Goal: Task Accomplishment & Management: Manage account settings

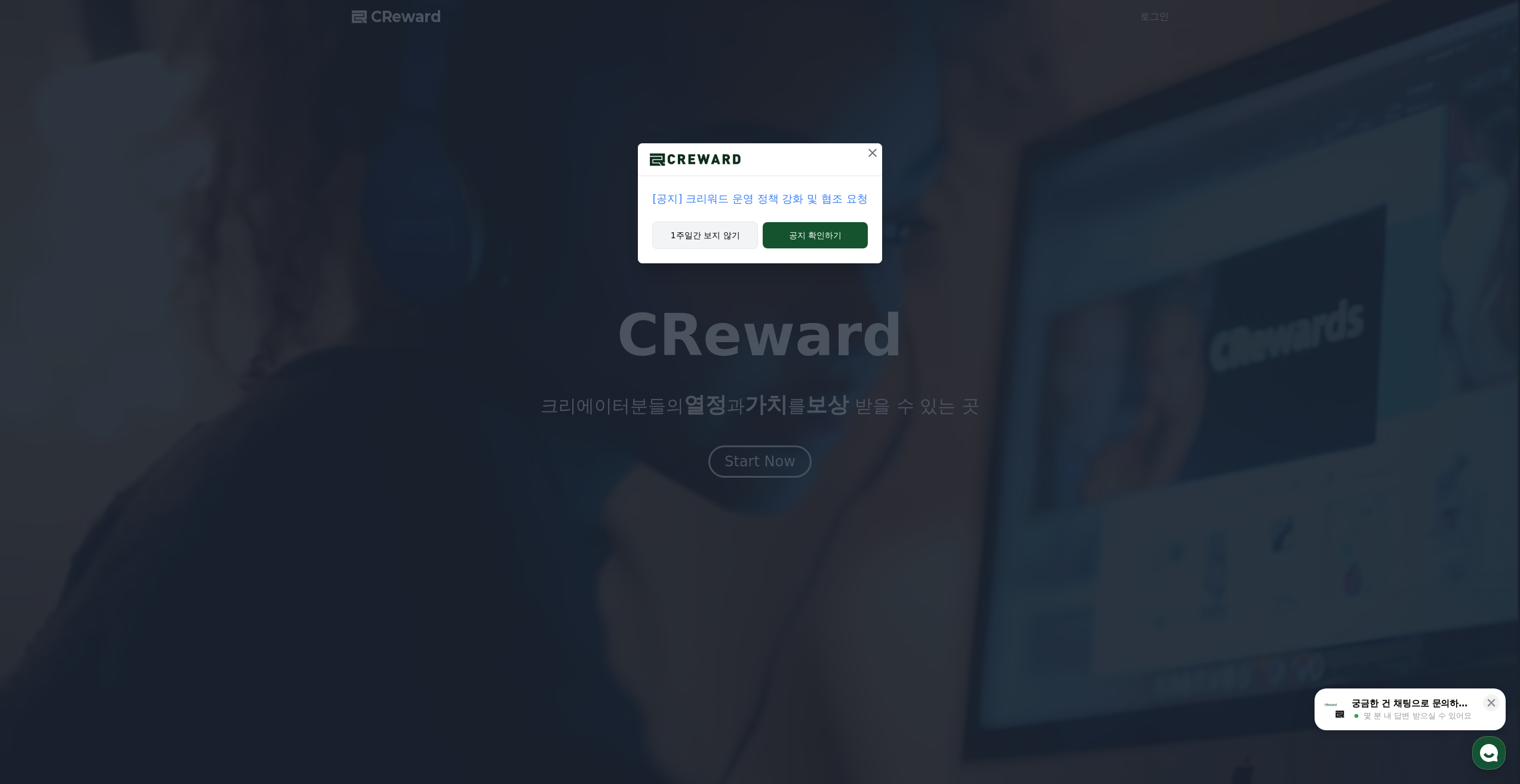
click at [701, 234] on button "1주일간 보지 않기" at bounding box center [705, 235] width 106 height 28
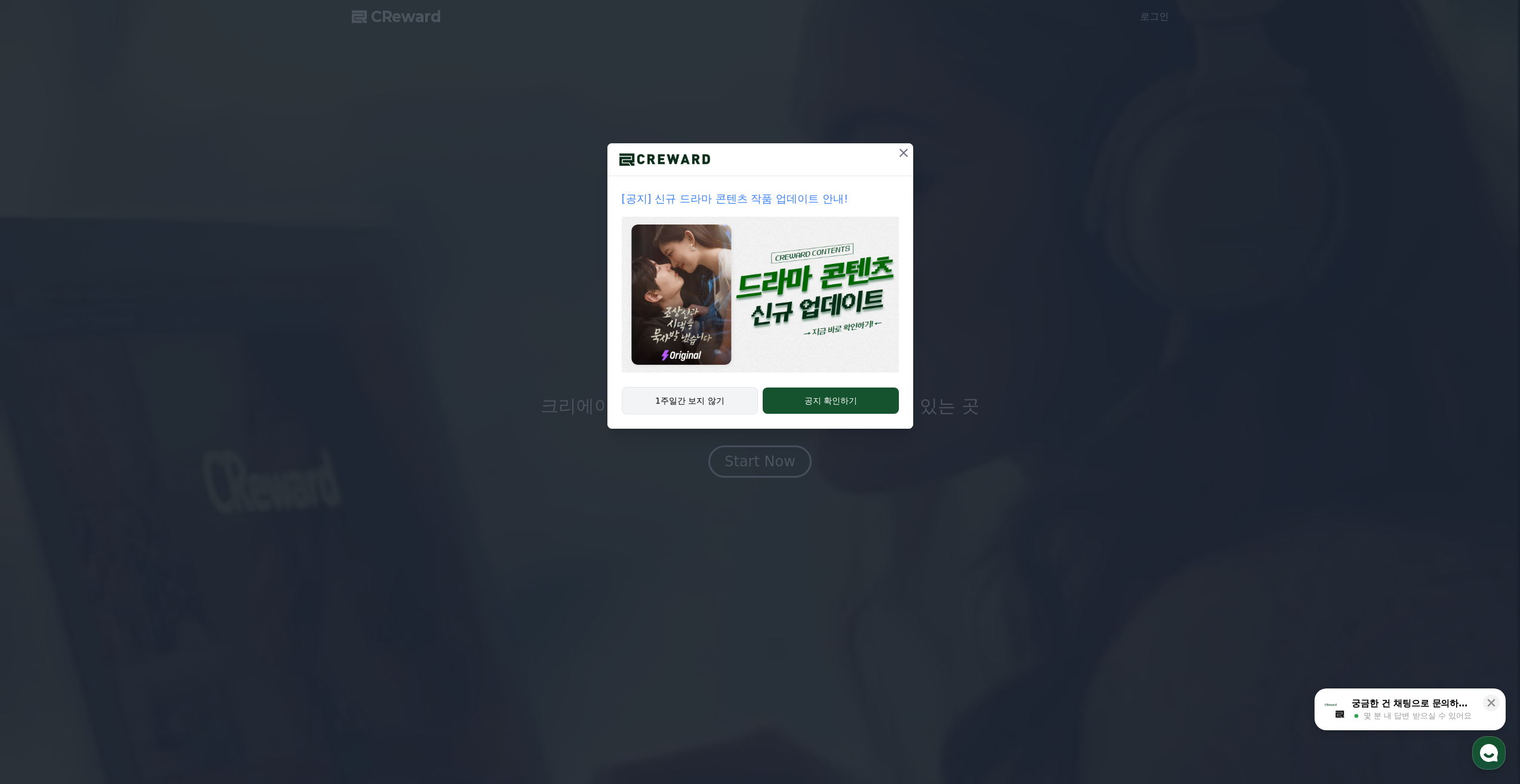
click at [715, 406] on button "1주일간 보지 않기" at bounding box center [690, 400] width 137 height 28
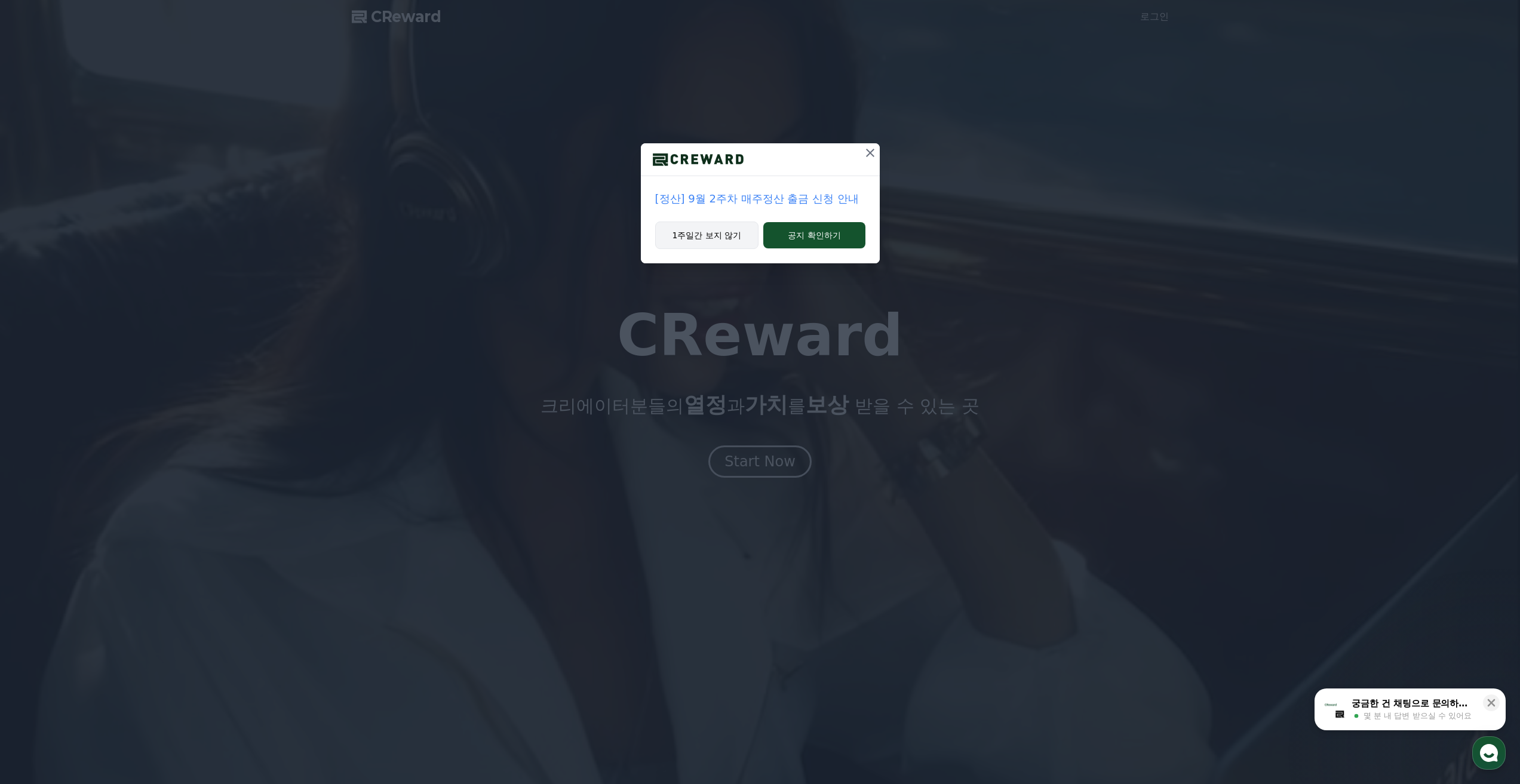
click at [715, 241] on button "1주일간 보지 않기" at bounding box center [707, 235] width 104 height 28
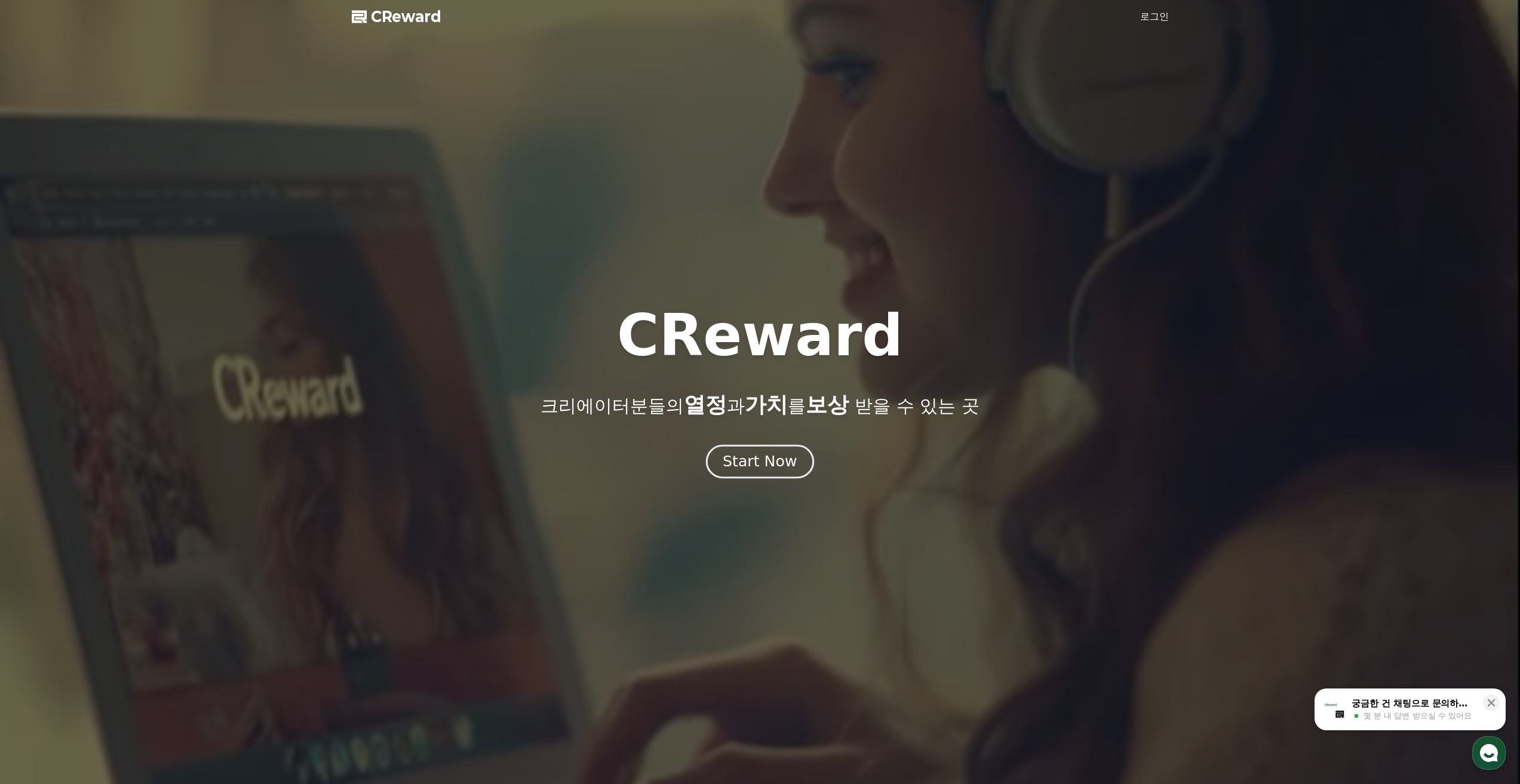
click at [737, 456] on div "Start Now" at bounding box center [759, 461] width 74 height 21
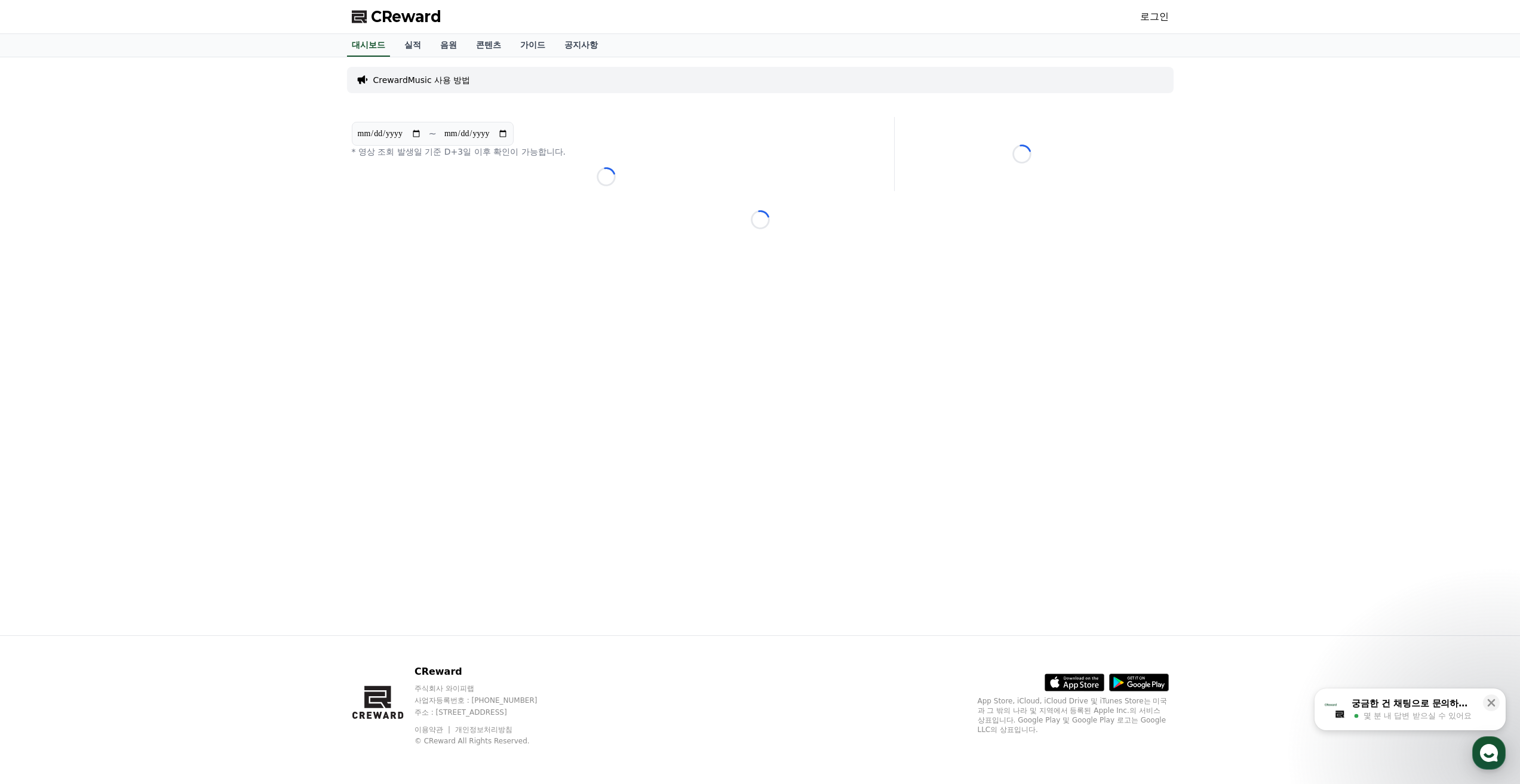
click at [1166, 19] on link "로그인" at bounding box center [1155, 17] width 29 height 14
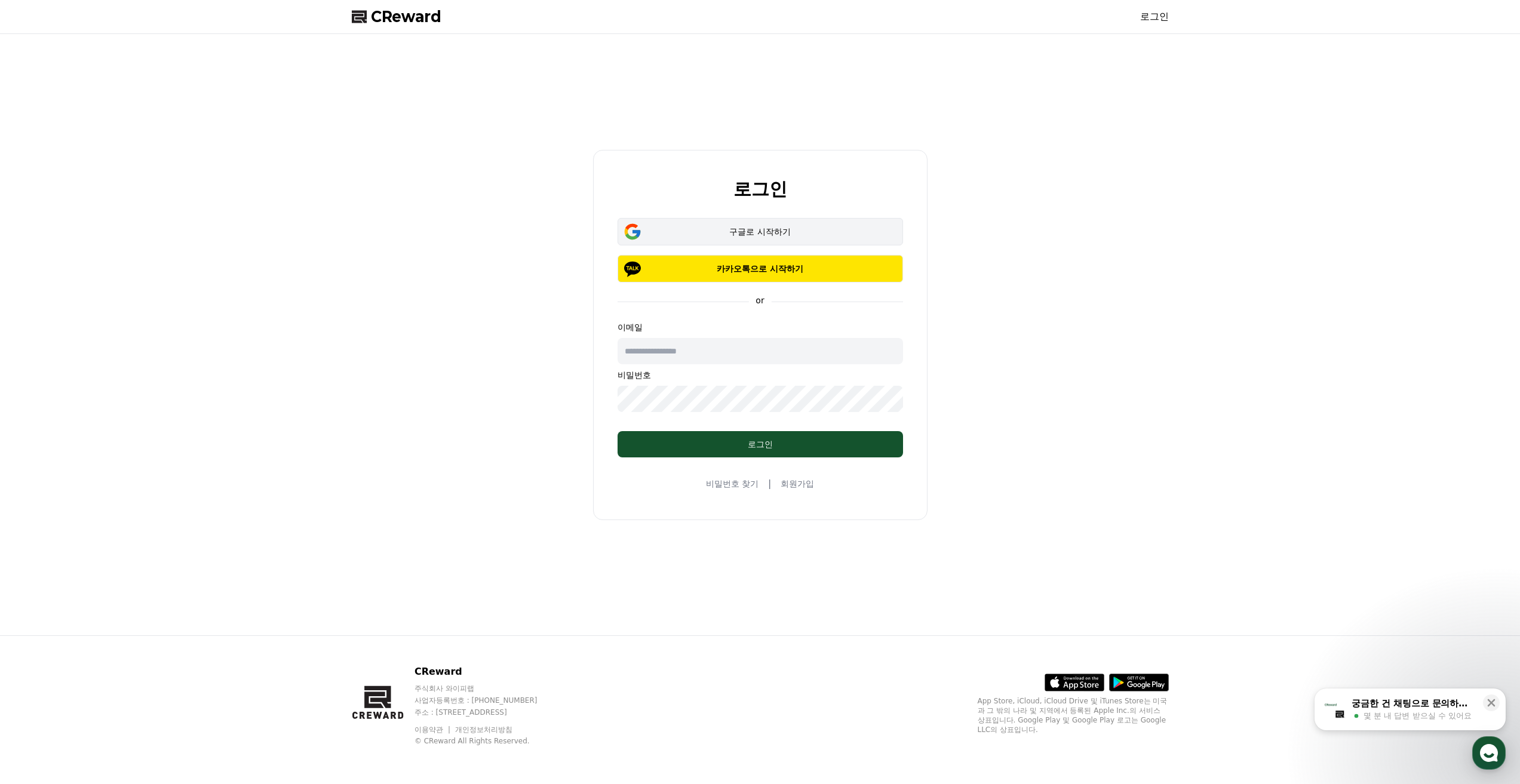
click at [766, 234] on div "구글로 시작하기" at bounding box center [760, 231] width 251 height 12
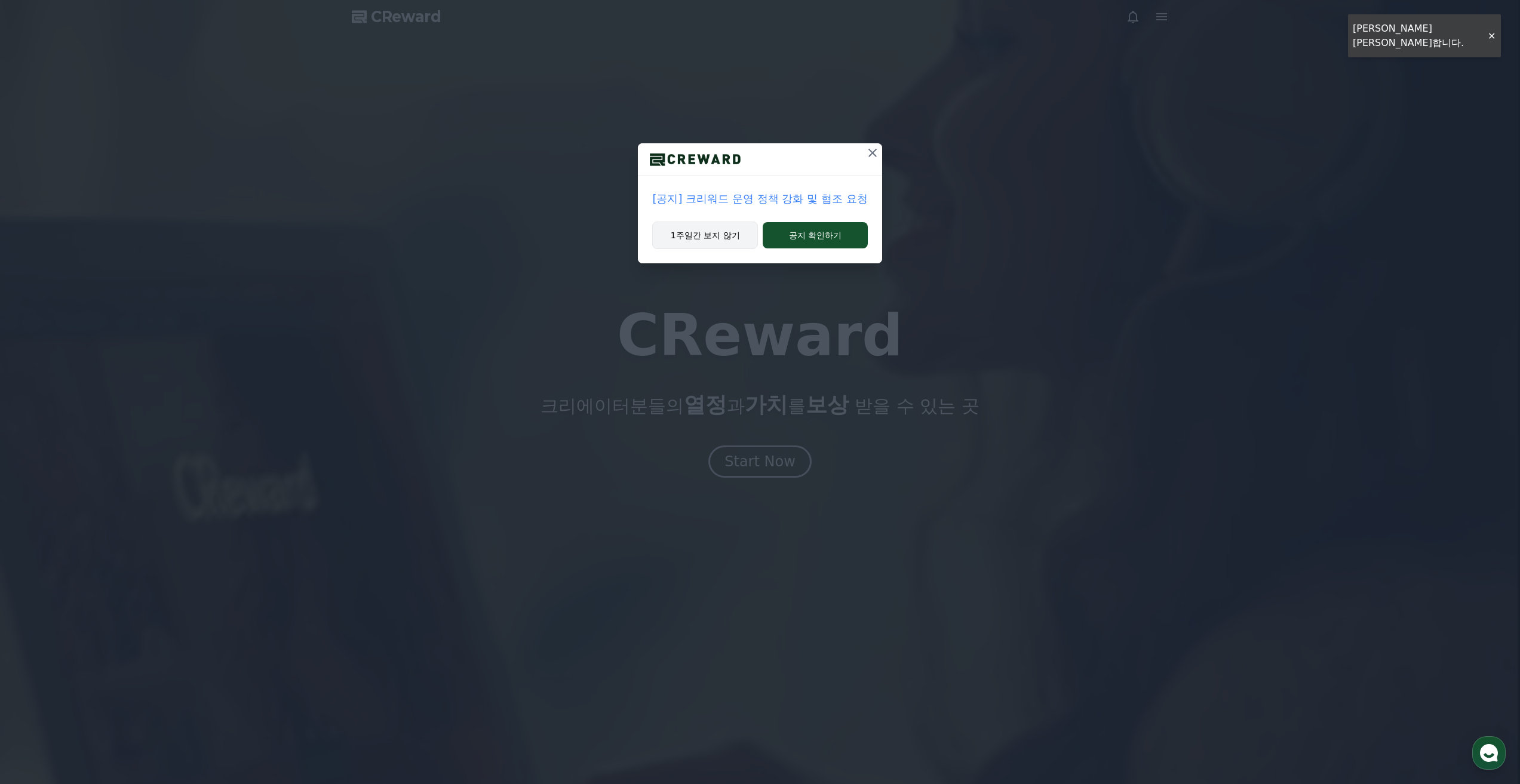
click at [729, 233] on button "1주일간 보지 않기" at bounding box center [705, 235] width 106 height 28
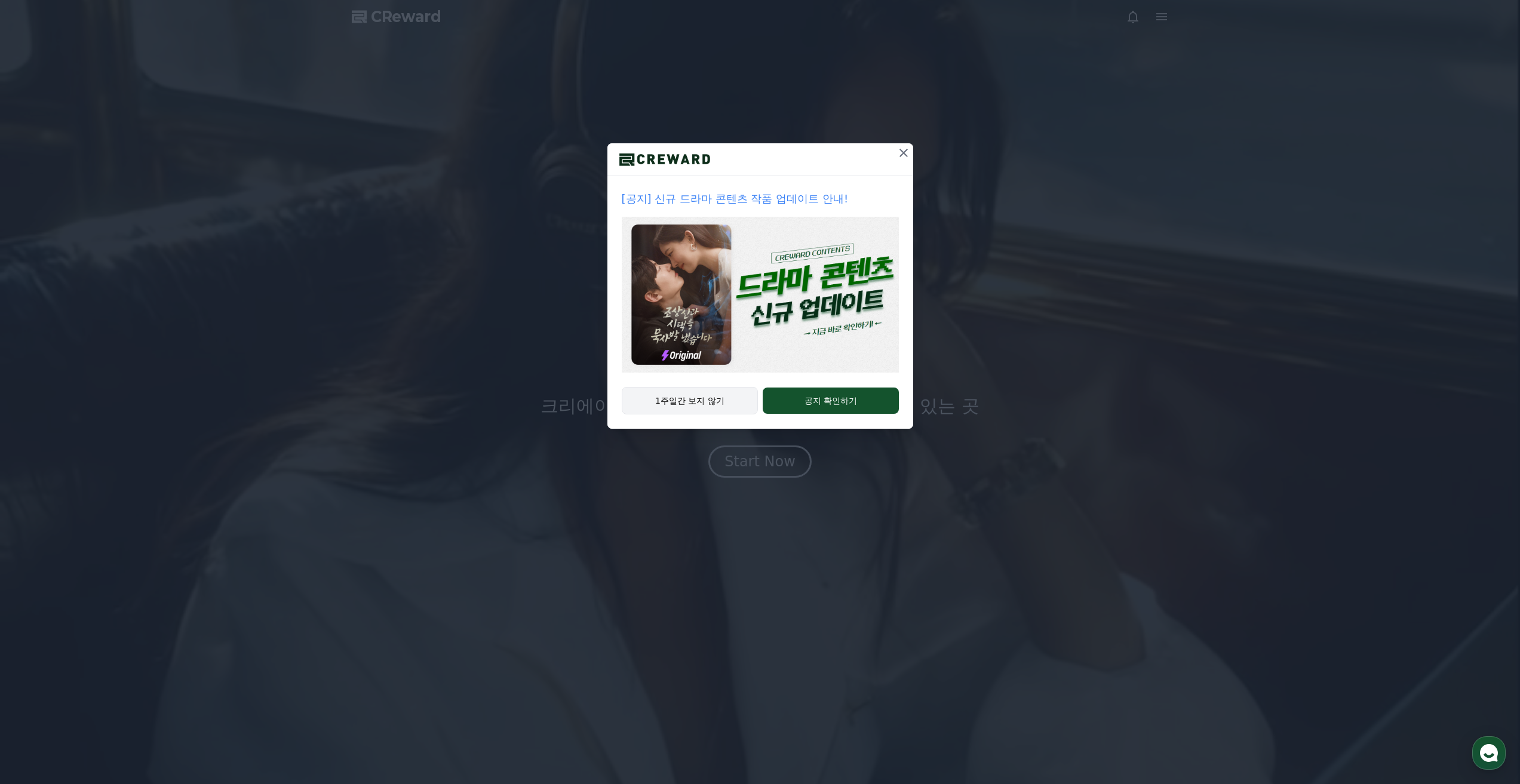
click at [715, 407] on button "1주일간 보지 않기" at bounding box center [690, 400] width 137 height 28
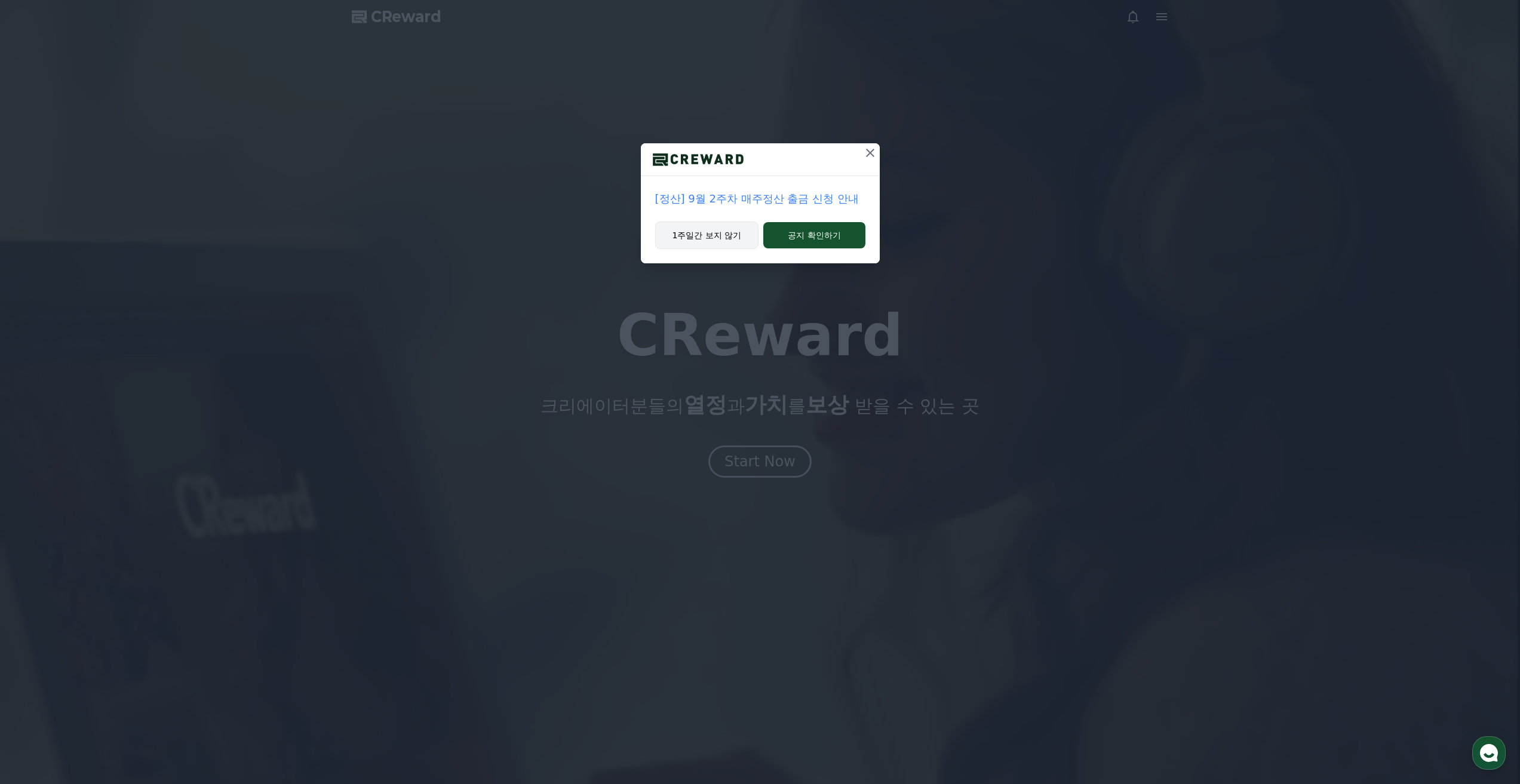
click at [716, 405] on div "[정산] 9월 2주차 매주정산 출금 신청 안내 1주일간 보지 않기 공지 확인하기" at bounding box center [760, 392] width 1520 height 784
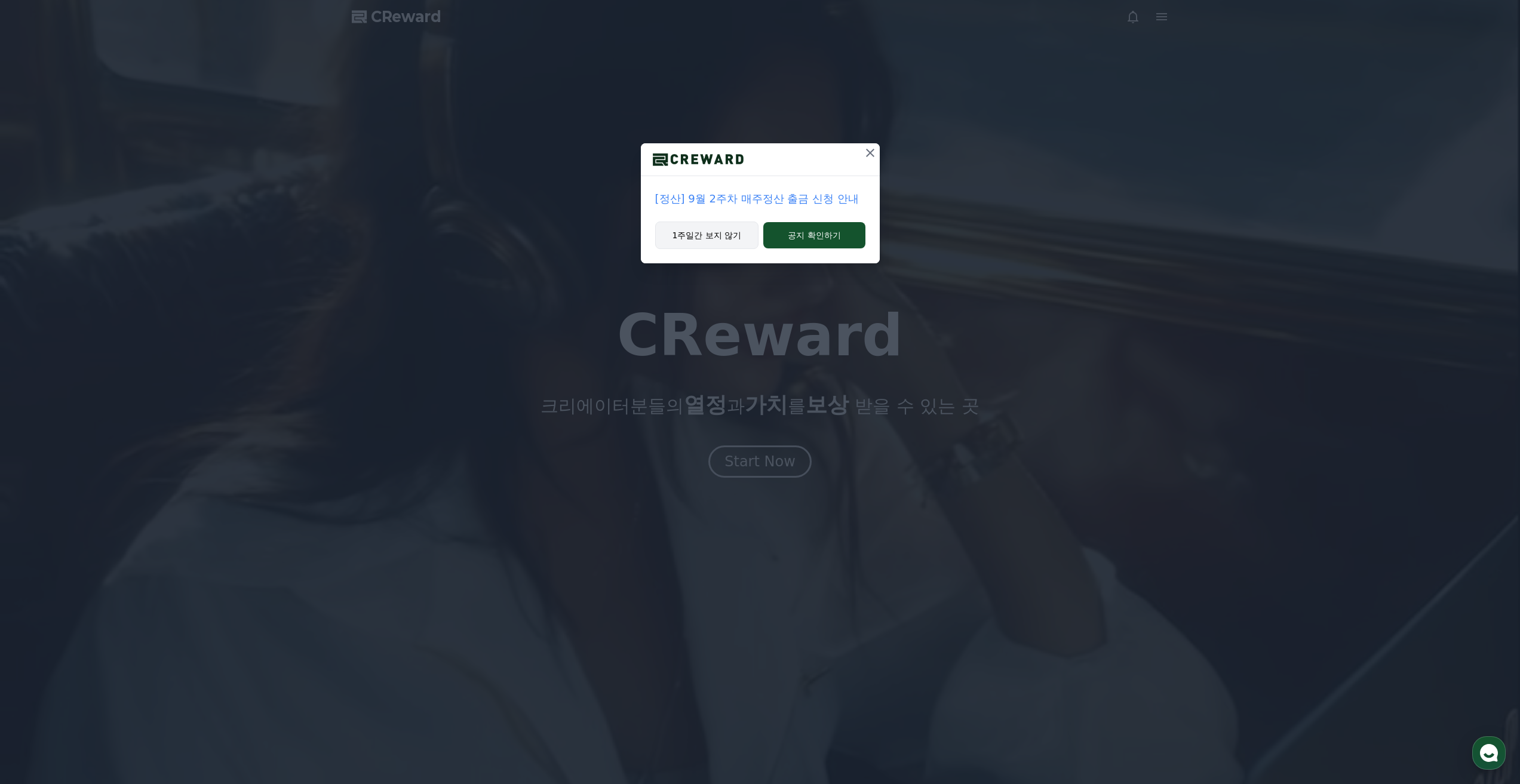
click at [728, 243] on button "1주일간 보지 않기" at bounding box center [707, 235] width 104 height 28
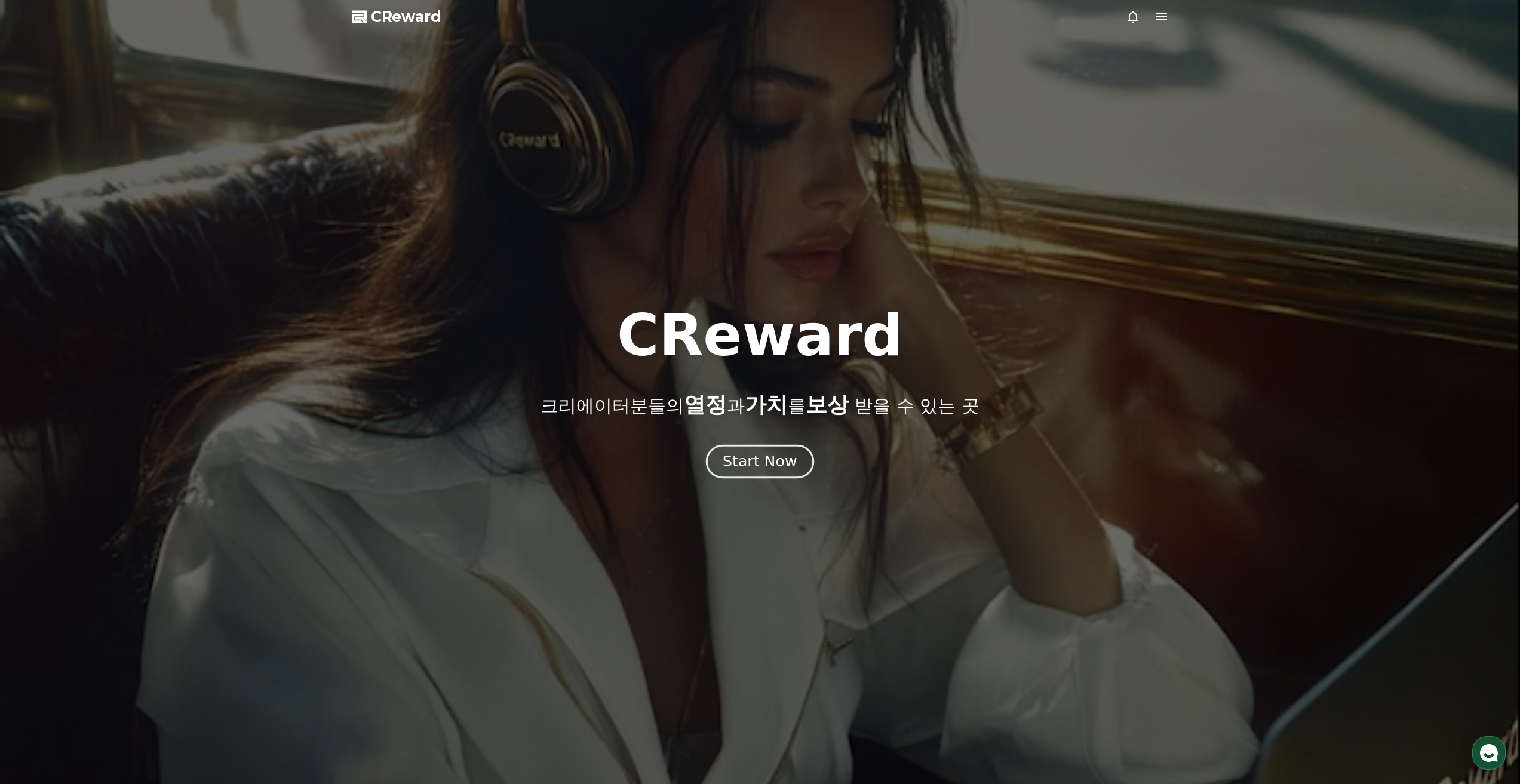
click at [751, 464] on div "Start Now" at bounding box center [759, 461] width 74 height 21
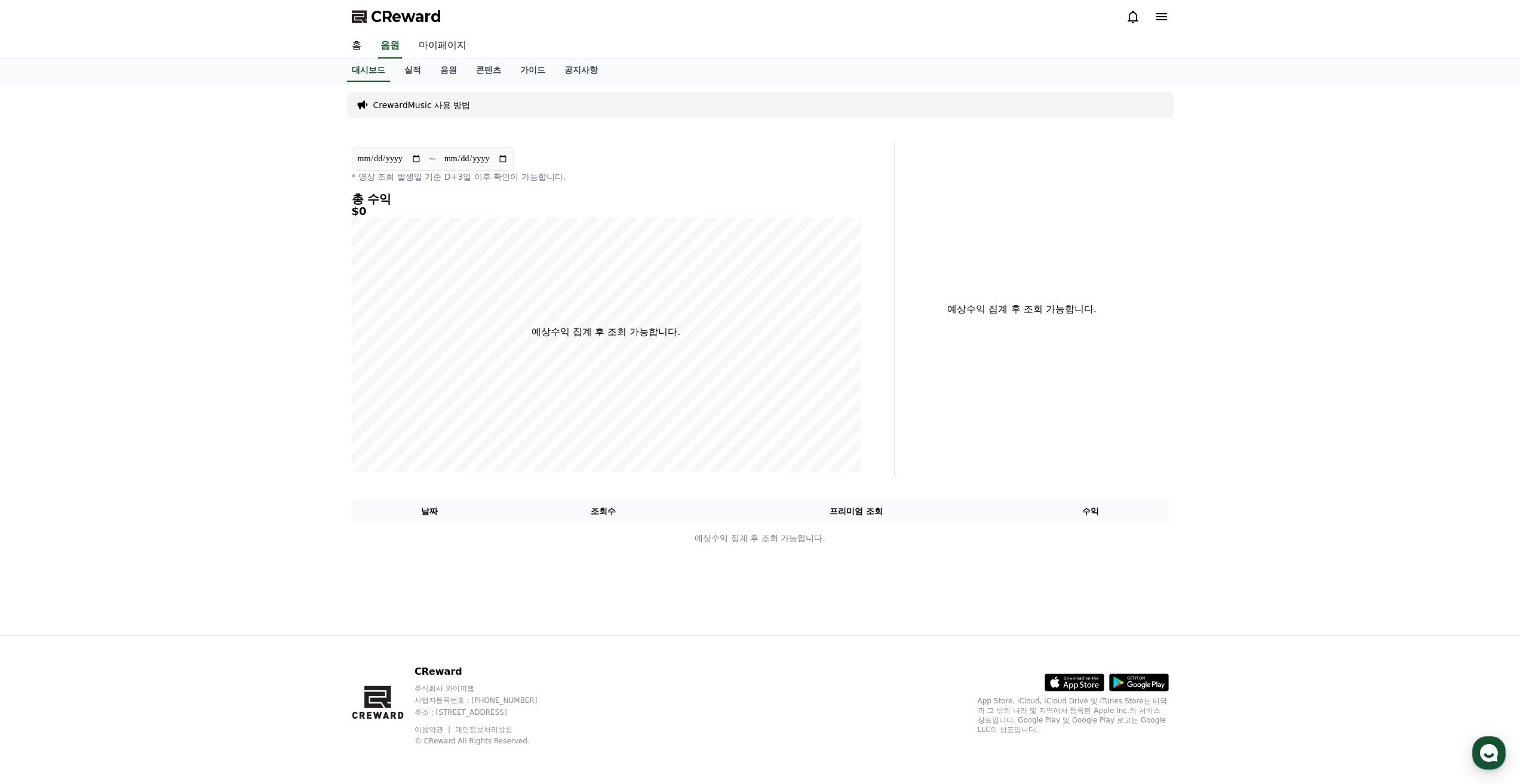
click at [461, 49] on link "마이페이지" at bounding box center [442, 46] width 67 height 25
select select "**********"
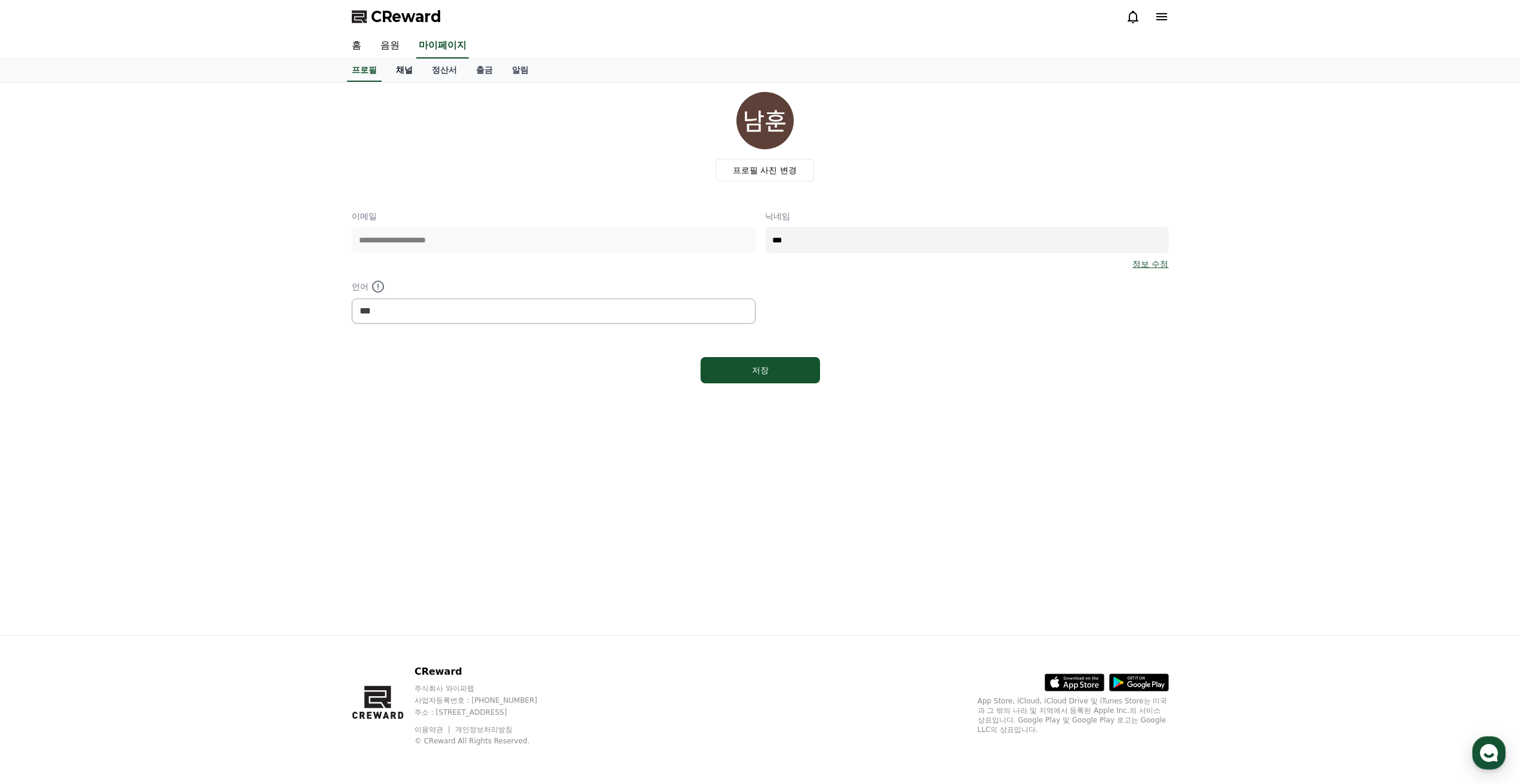
click at [406, 72] on link "채널" at bounding box center [405, 70] width 36 height 22
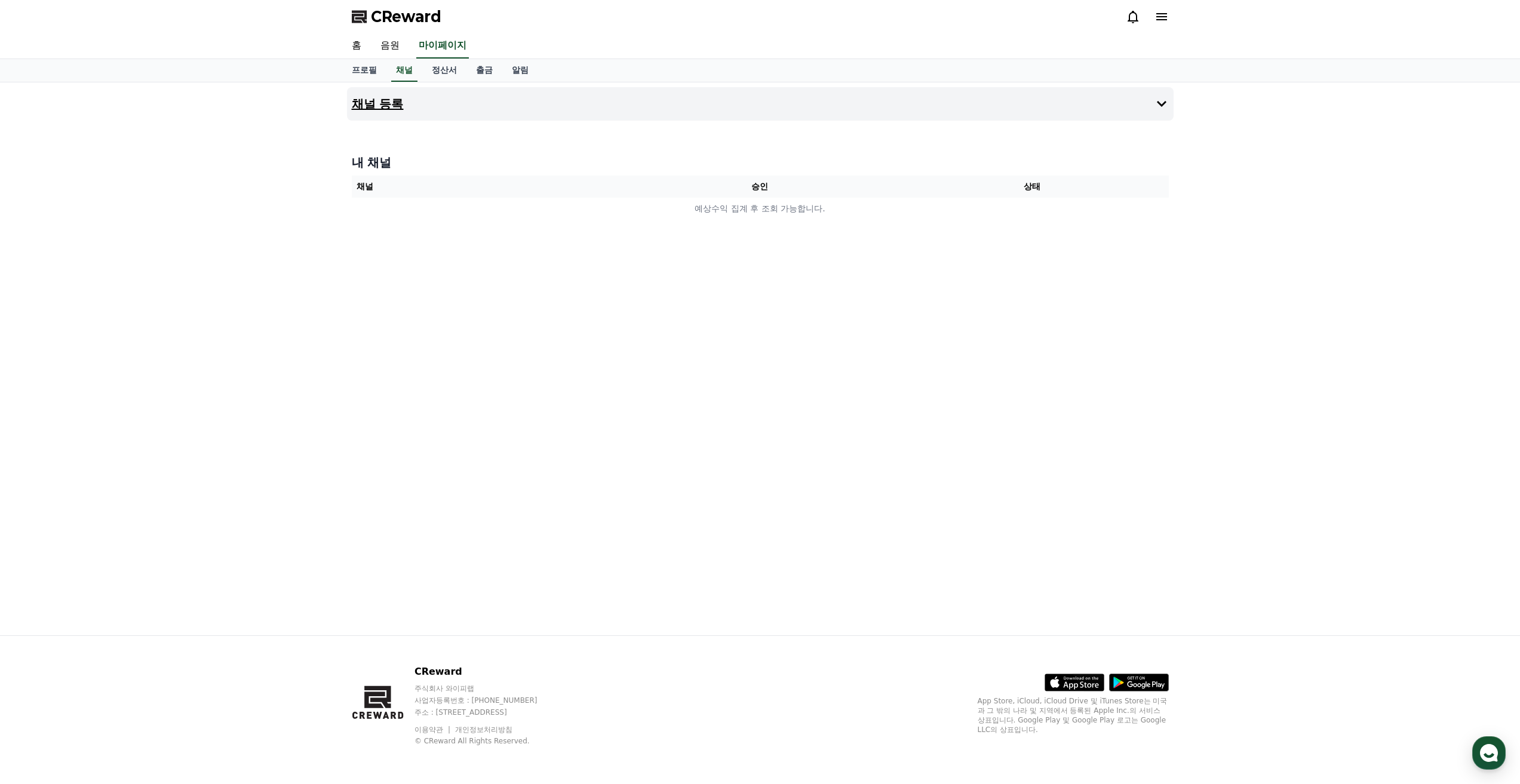
click at [774, 109] on button "채널 등록" at bounding box center [760, 103] width 826 height 33
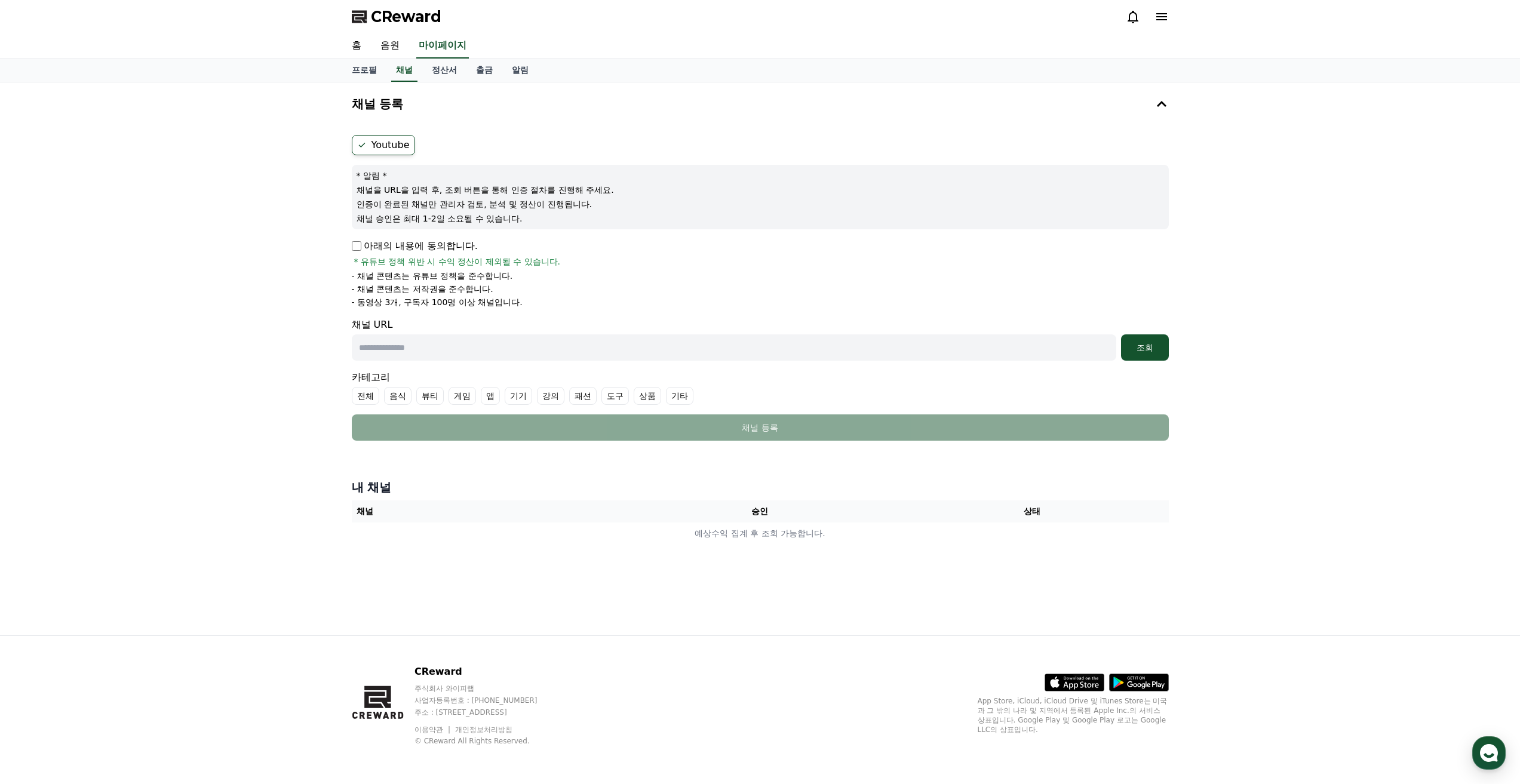
click at [553, 347] on input "text" at bounding box center [734, 347] width 764 height 26
paste input "**********"
type input "**********"
click at [1133, 349] on div "조회" at bounding box center [1145, 347] width 38 height 12
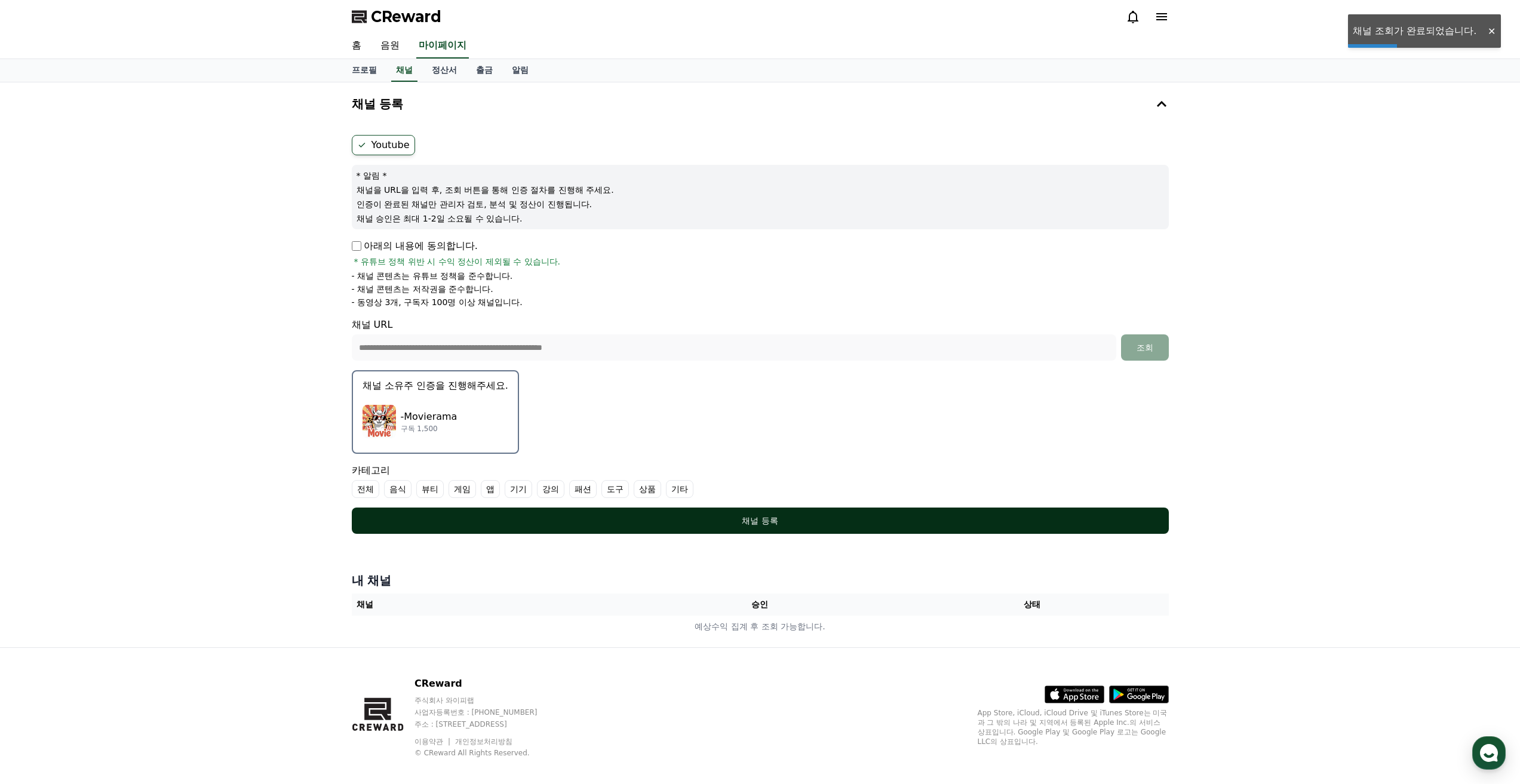
click at [729, 524] on div "채널 등록" at bounding box center [760, 520] width 769 height 12
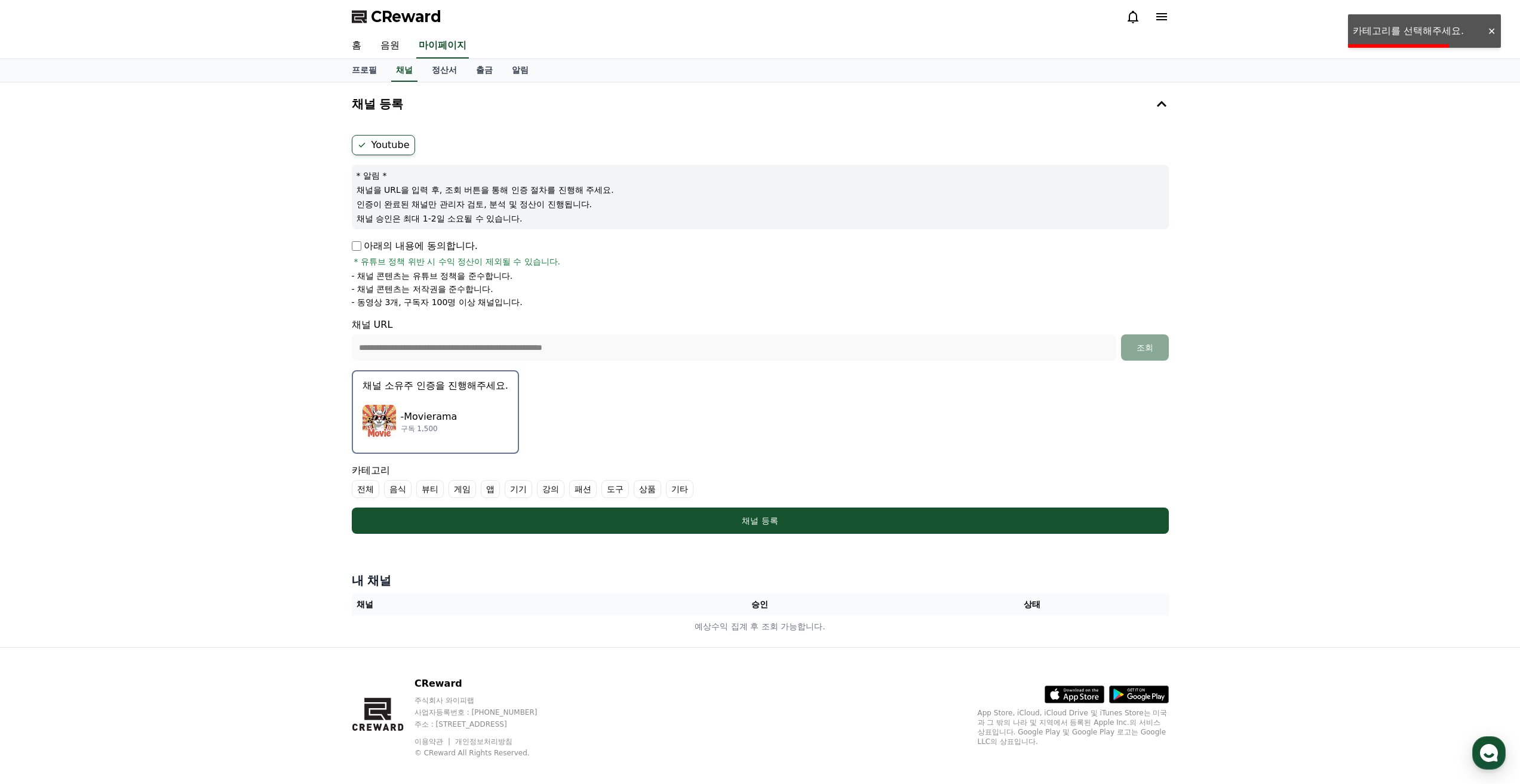
click at [438, 424] on p "구독 1,500" at bounding box center [429, 429] width 56 height 10
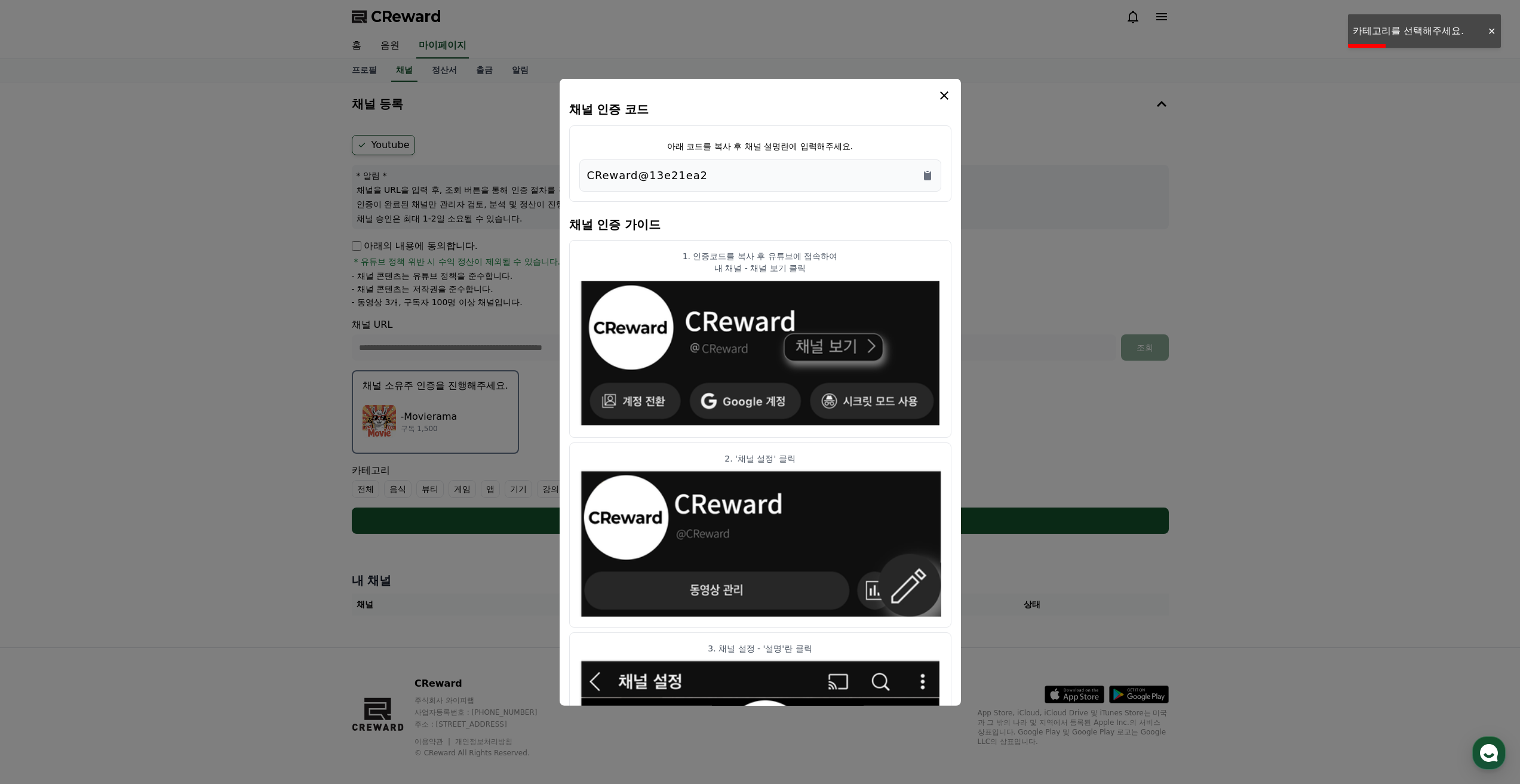
click at [817, 180] on div "CReward@13e21ea2" at bounding box center [760, 175] width 346 height 17
click at [927, 171] on icon "Copy to clipboard" at bounding box center [927, 170] width 3 height 1
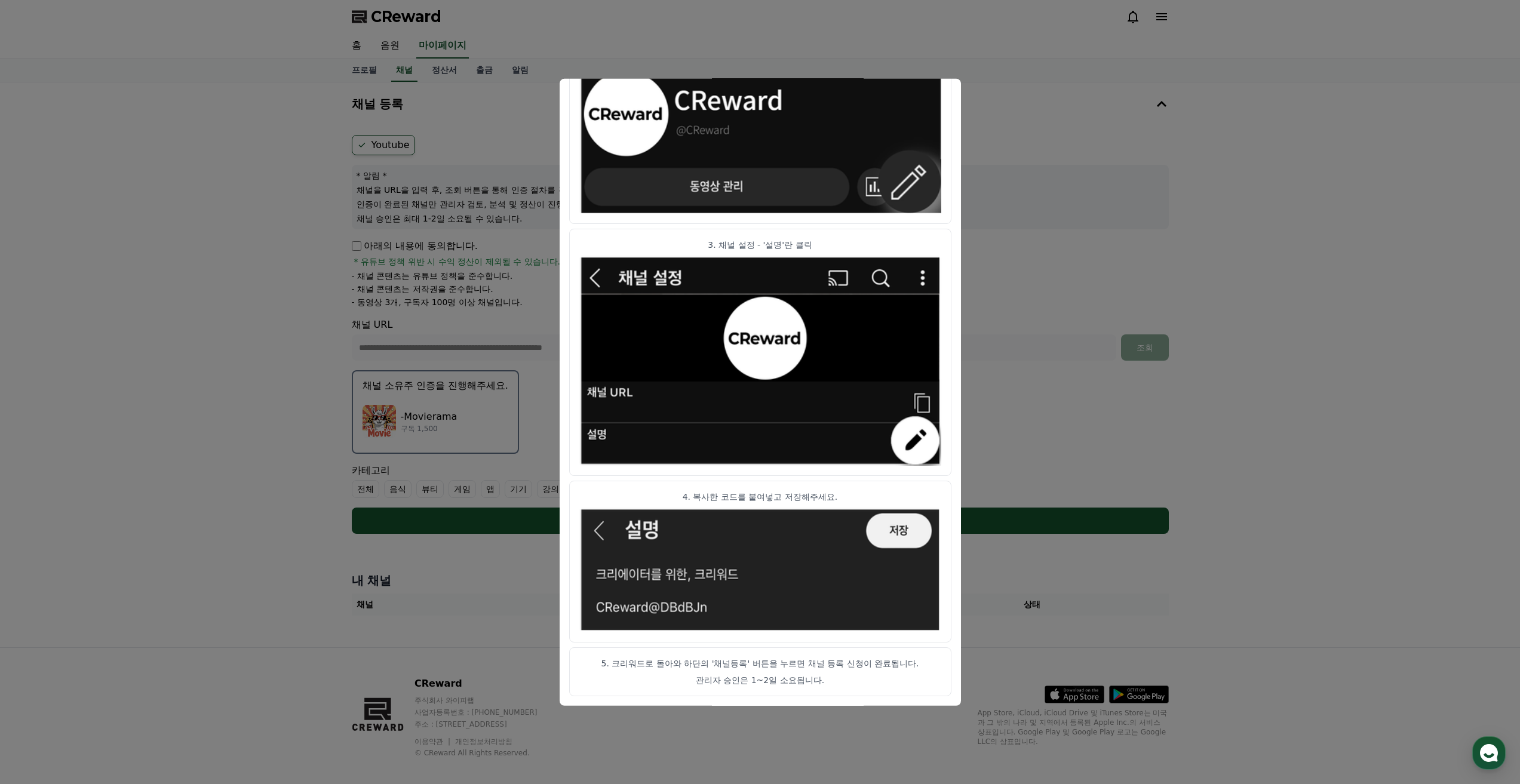
scroll to position [12, 0]
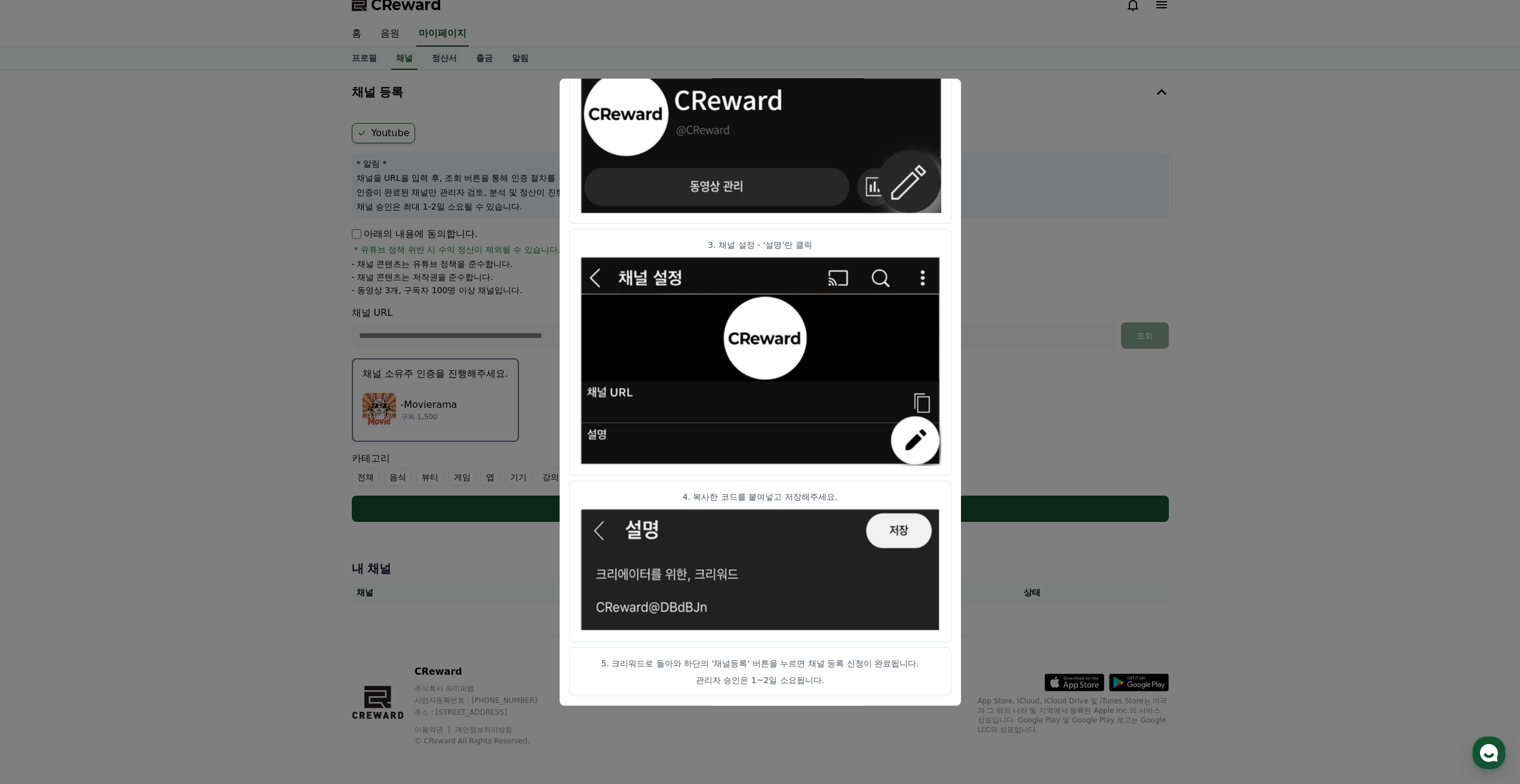
click at [1062, 345] on button "close modal" at bounding box center [760, 392] width 1520 height 784
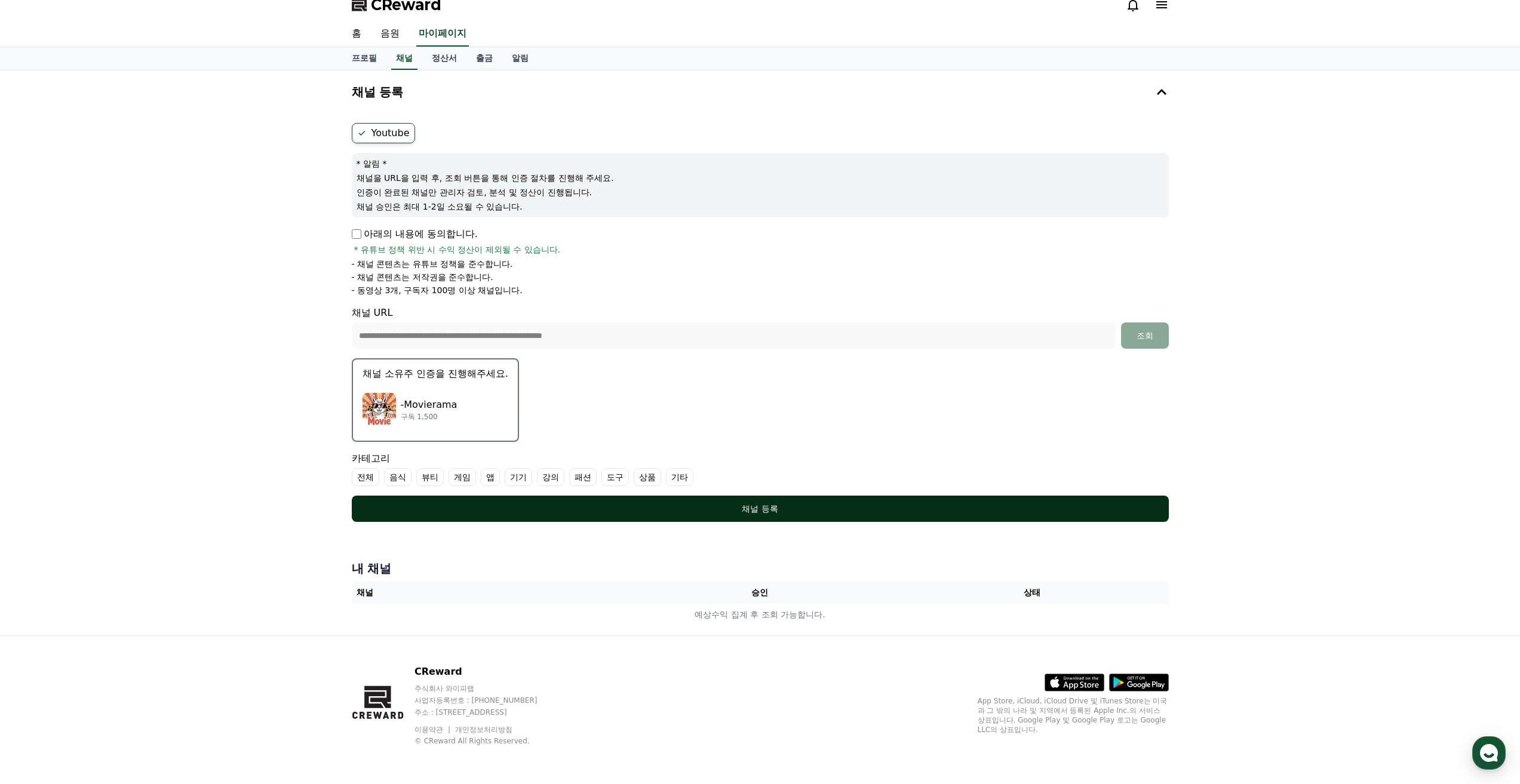
click at [753, 513] on div "채널 등록" at bounding box center [760, 508] width 769 height 12
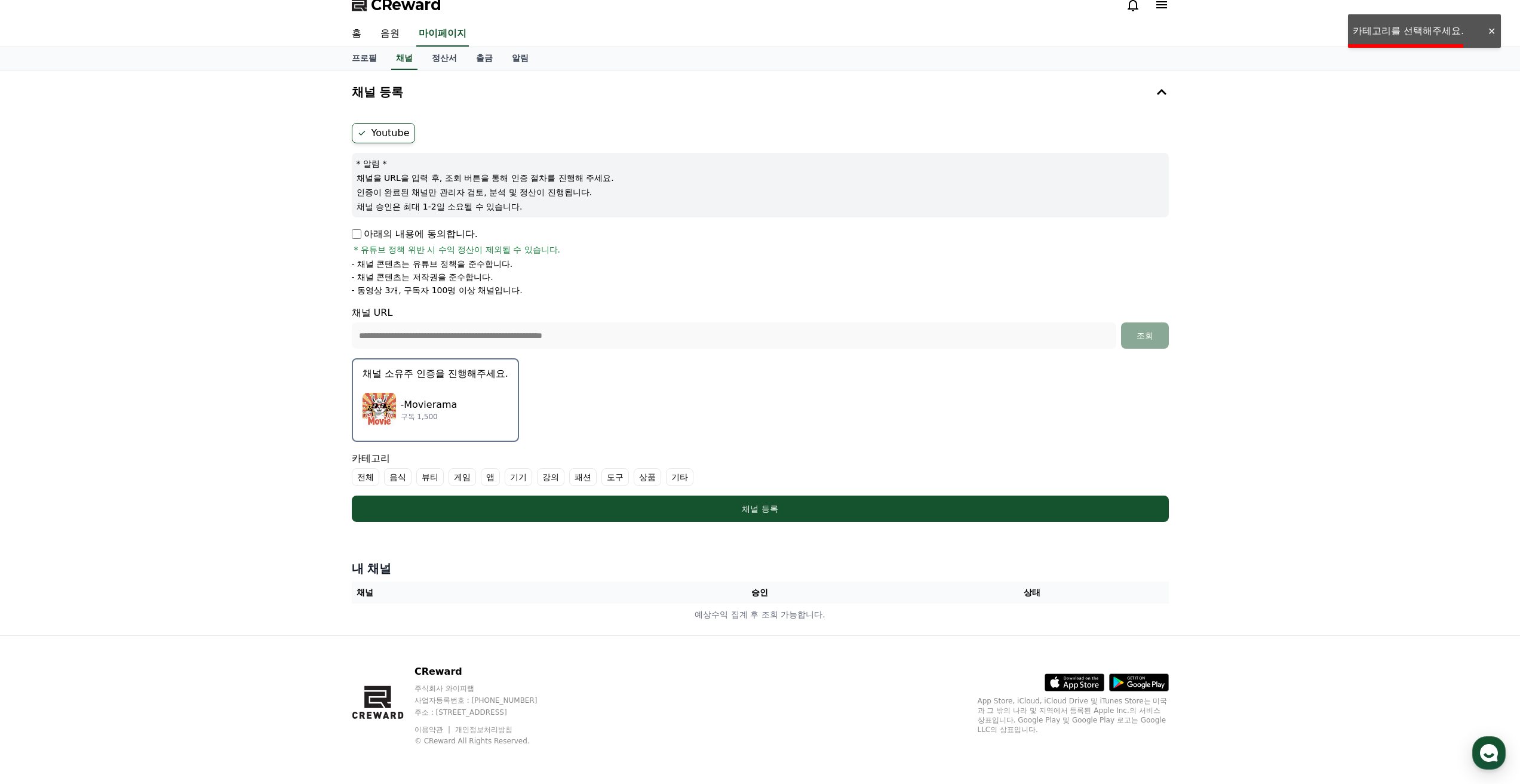
click at [385, 389] on div "-Movierama 구독 1,500" at bounding box center [435, 409] width 146 height 47
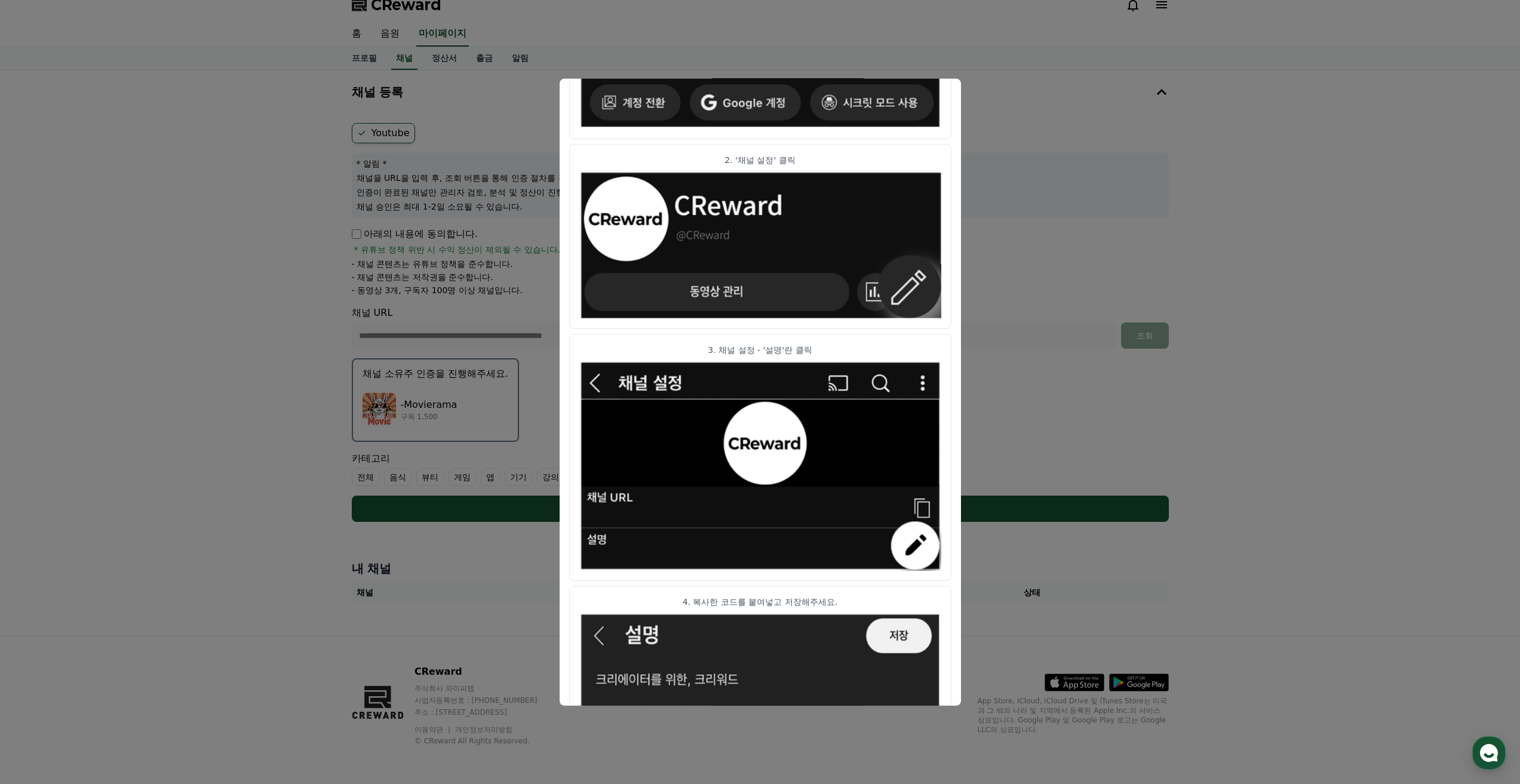
scroll to position [404, 0]
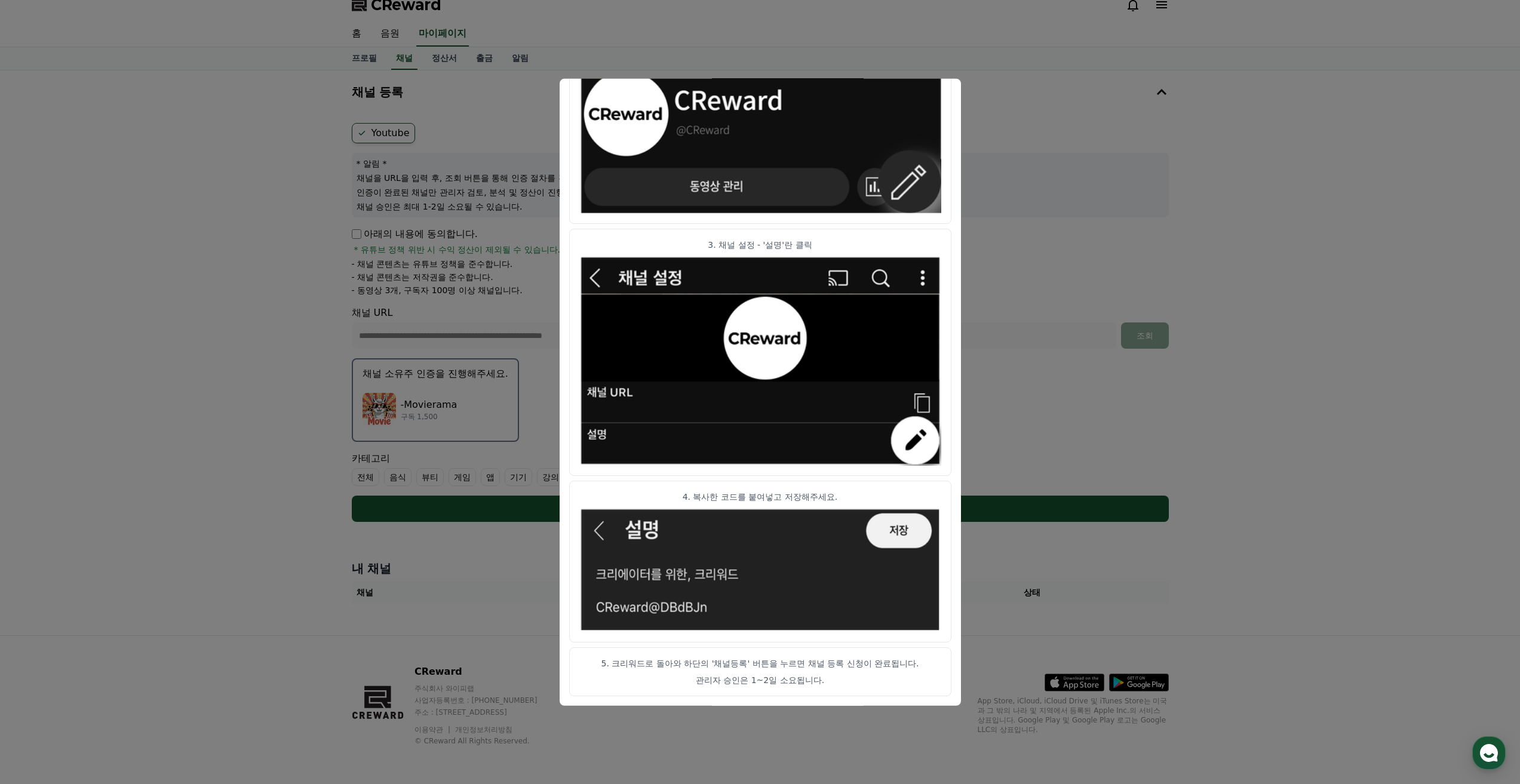
click at [810, 675] on p "관리자 승인은 1~2일 소요됩니다." at bounding box center [760, 679] width 362 height 12
drag, startPoint x: 1085, startPoint y: 530, endPoint x: 1072, endPoint y: 519, distance: 17.0
click at [1077, 522] on button "close modal" at bounding box center [760, 392] width 1520 height 784
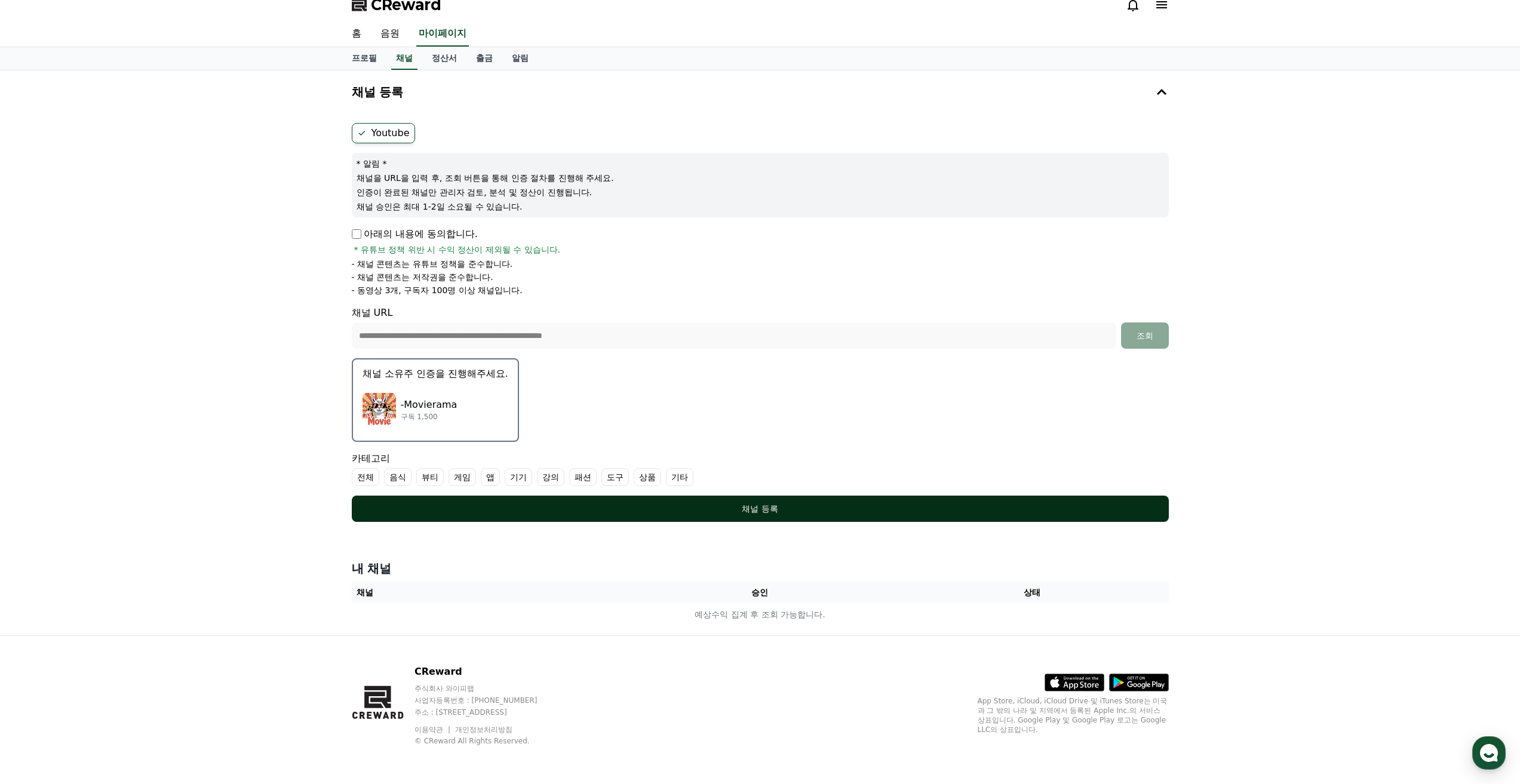
click at [758, 513] on div "채널 등록" at bounding box center [760, 508] width 769 height 12
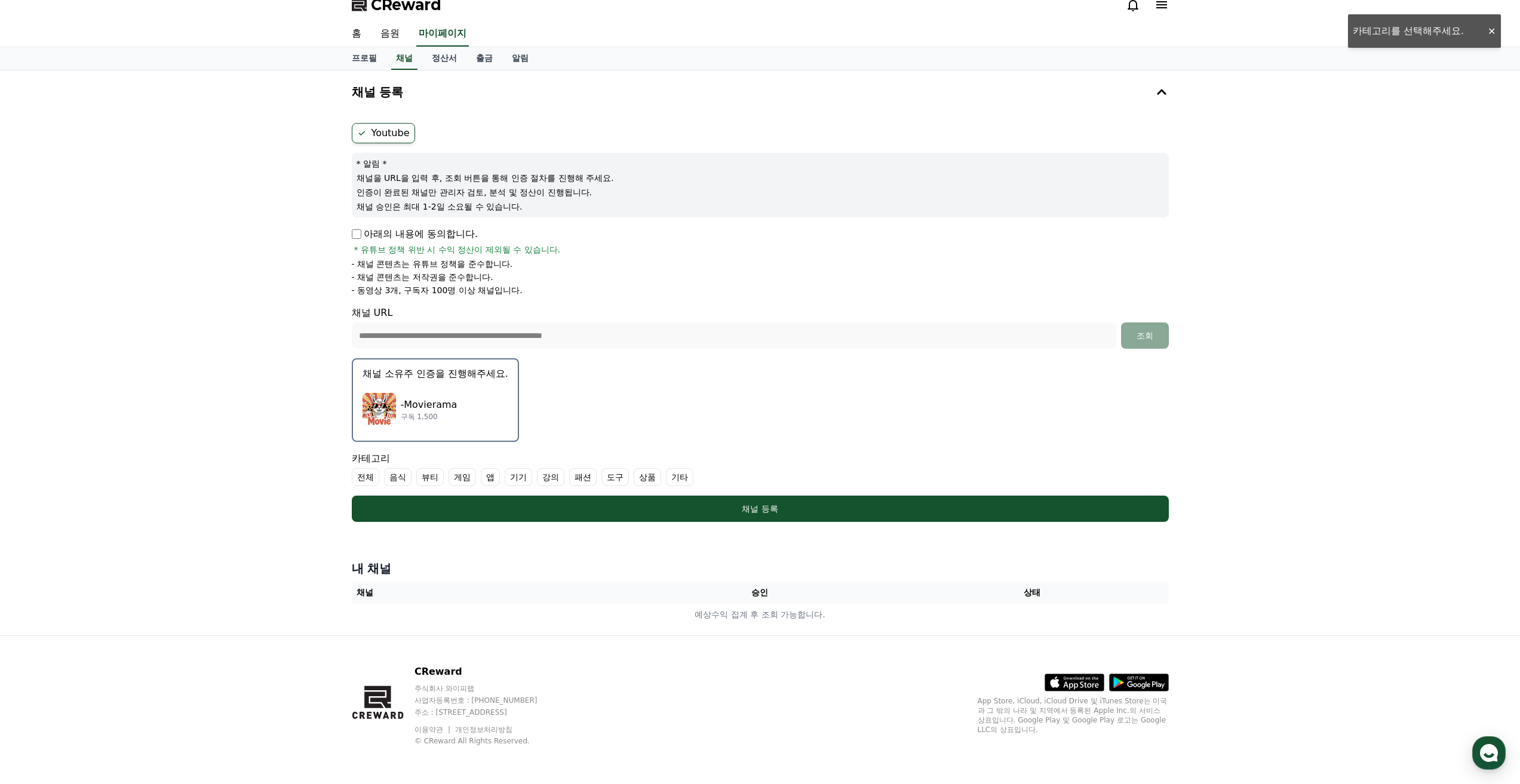
click at [681, 479] on label "기타" at bounding box center [679, 477] width 28 height 18
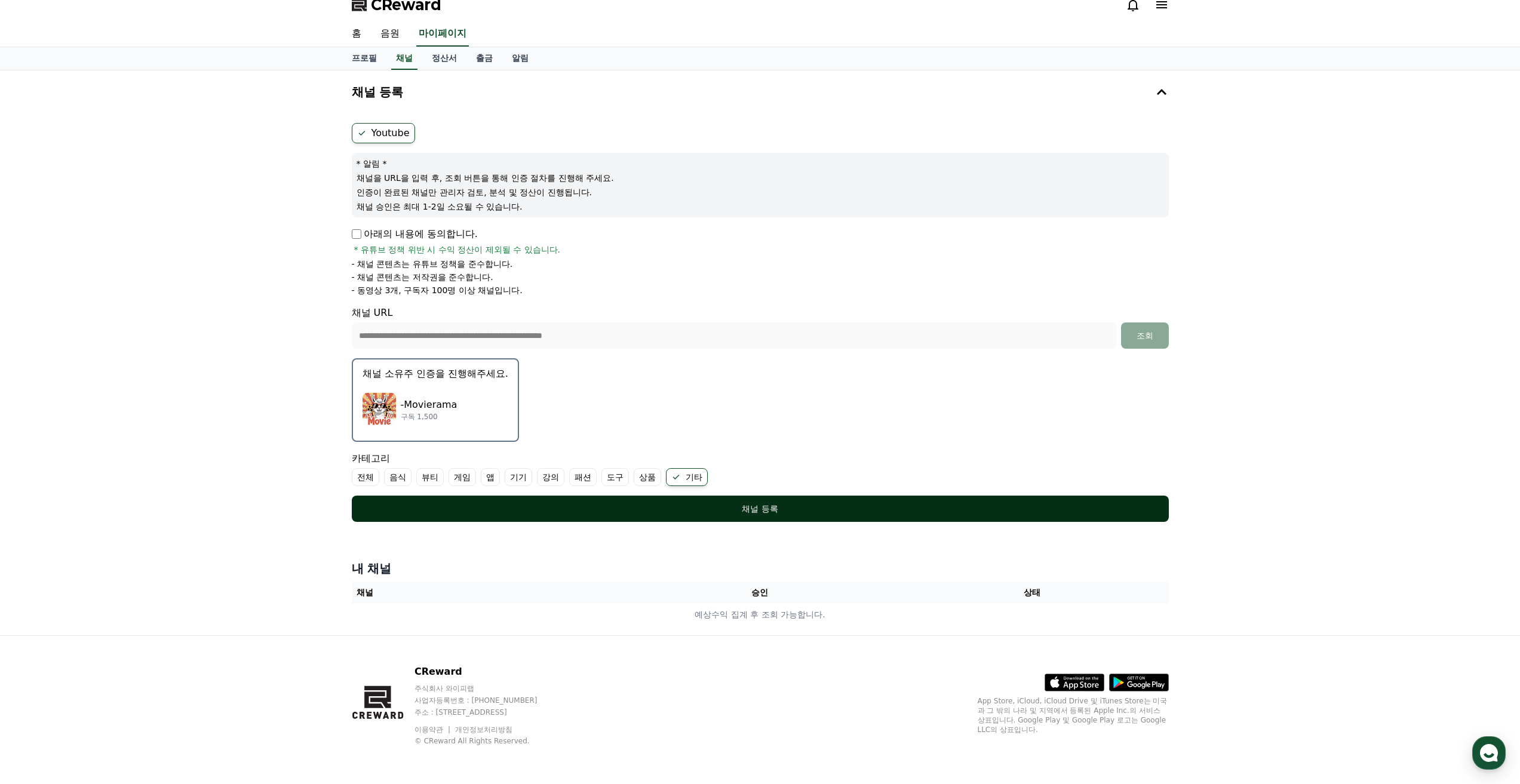
click at [674, 512] on div "채널 등록" at bounding box center [760, 508] width 769 height 12
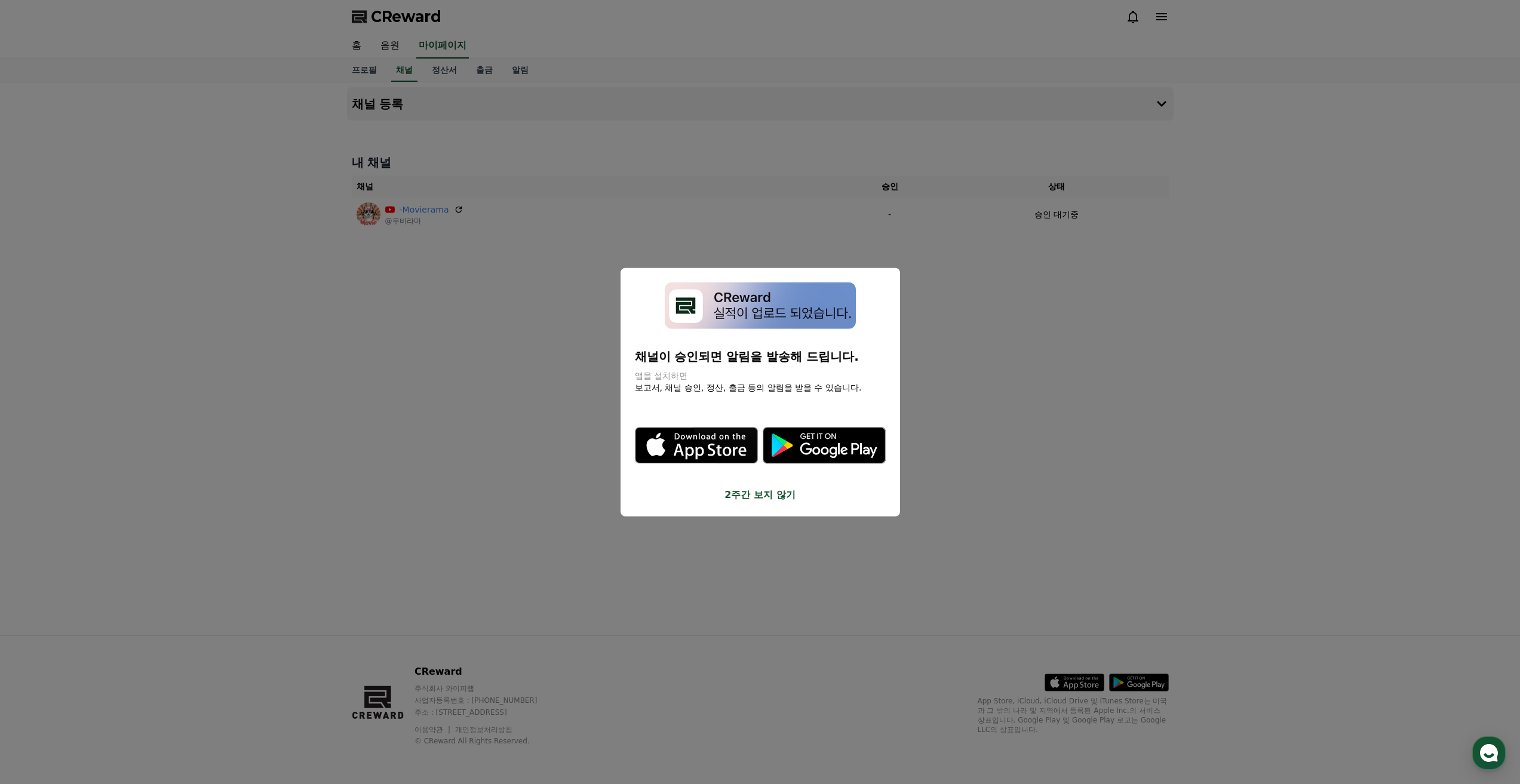
click at [765, 498] on button "2주간 보지 않기" at bounding box center [760, 495] width 251 height 14
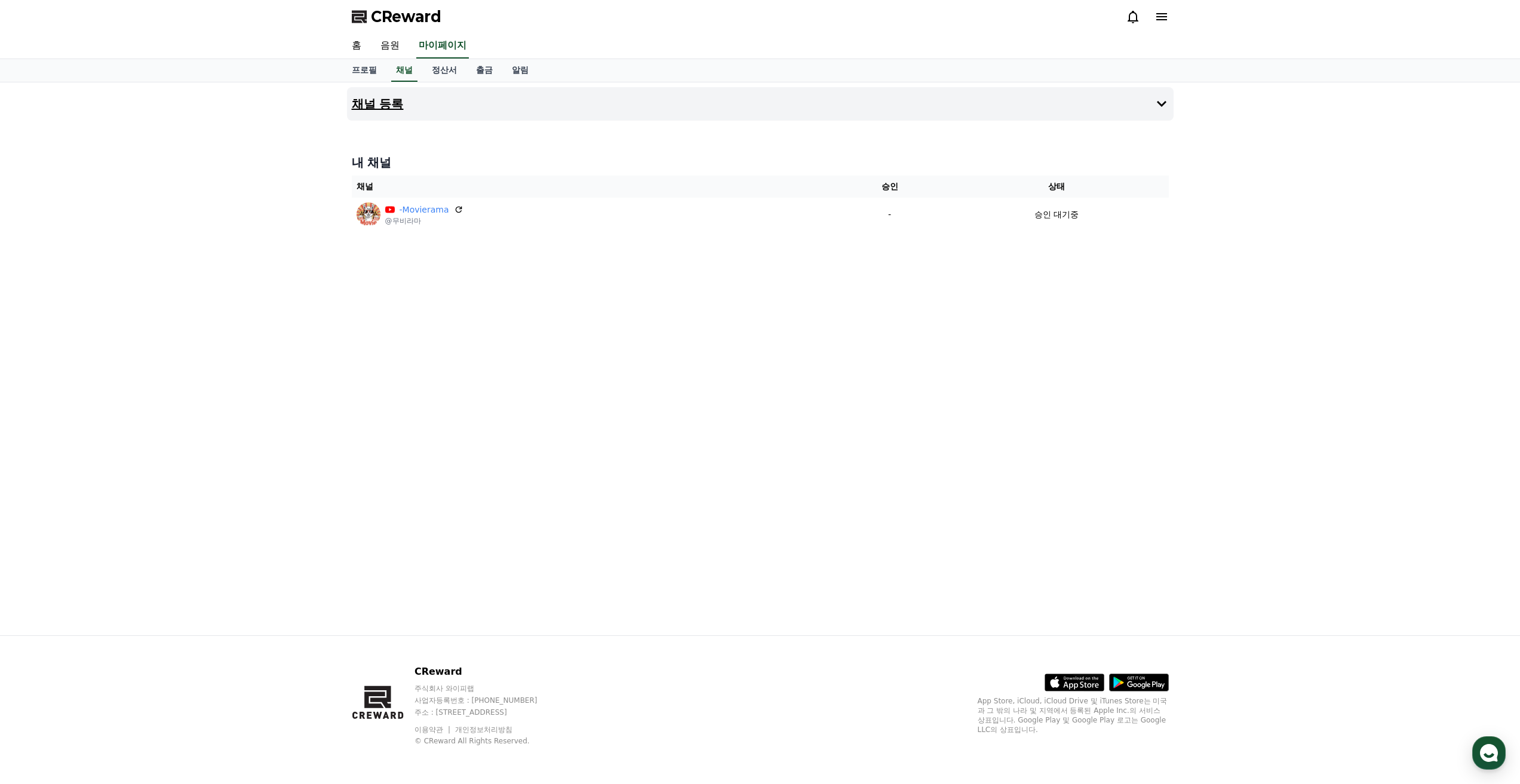
click at [395, 102] on h4 "채널 등록" at bounding box center [378, 104] width 52 height 13
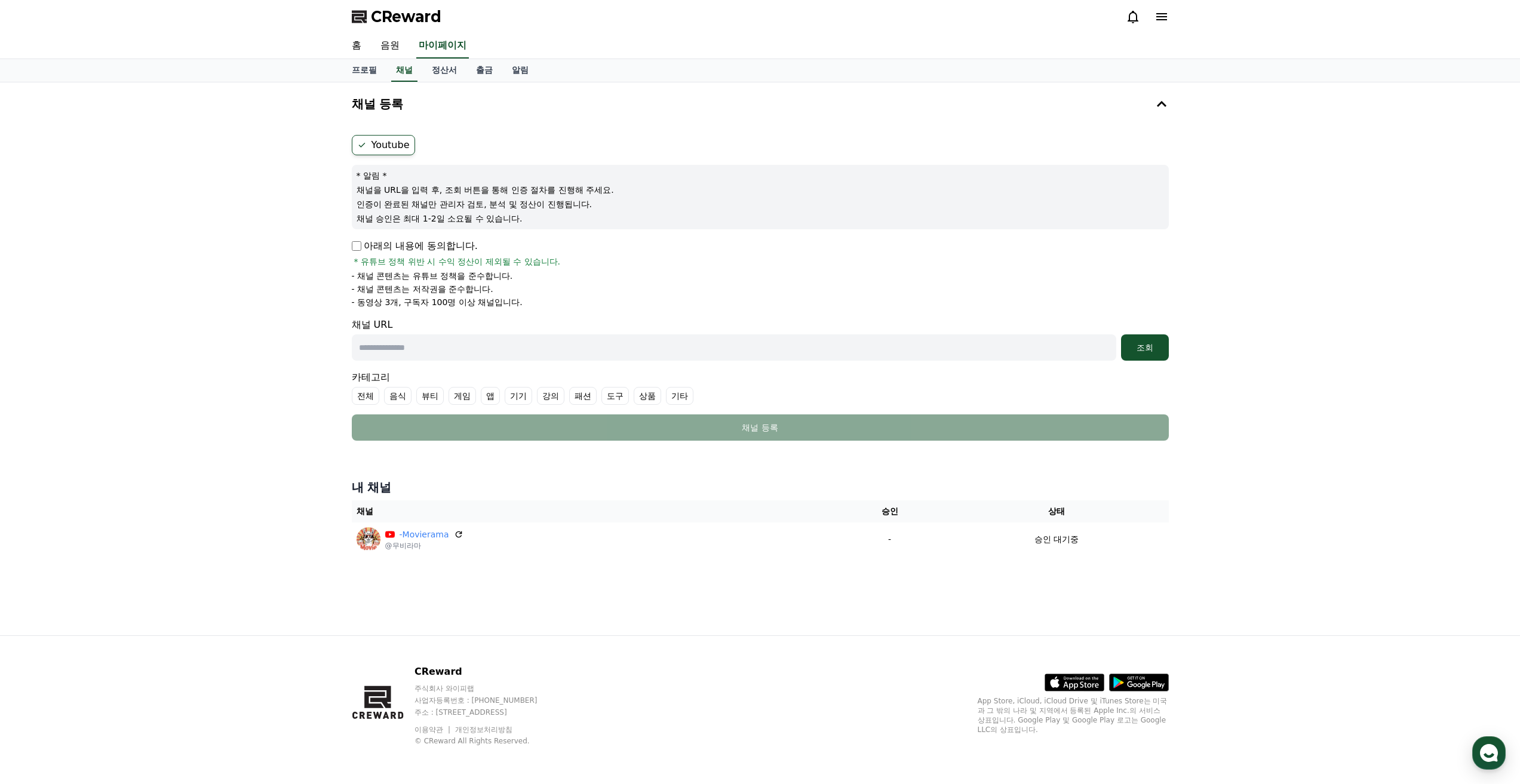
click at [549, 346] on input "text" at bounding box center [734, 347] width 764 height 26
click at [449, 356] on input "text" at bounding box center [734, 347] width 764 height 26
paste input "**********"
type input "**********"
click at [1149, 342] on div "조회" at bounding box center [1145, 347] width 38 height 12
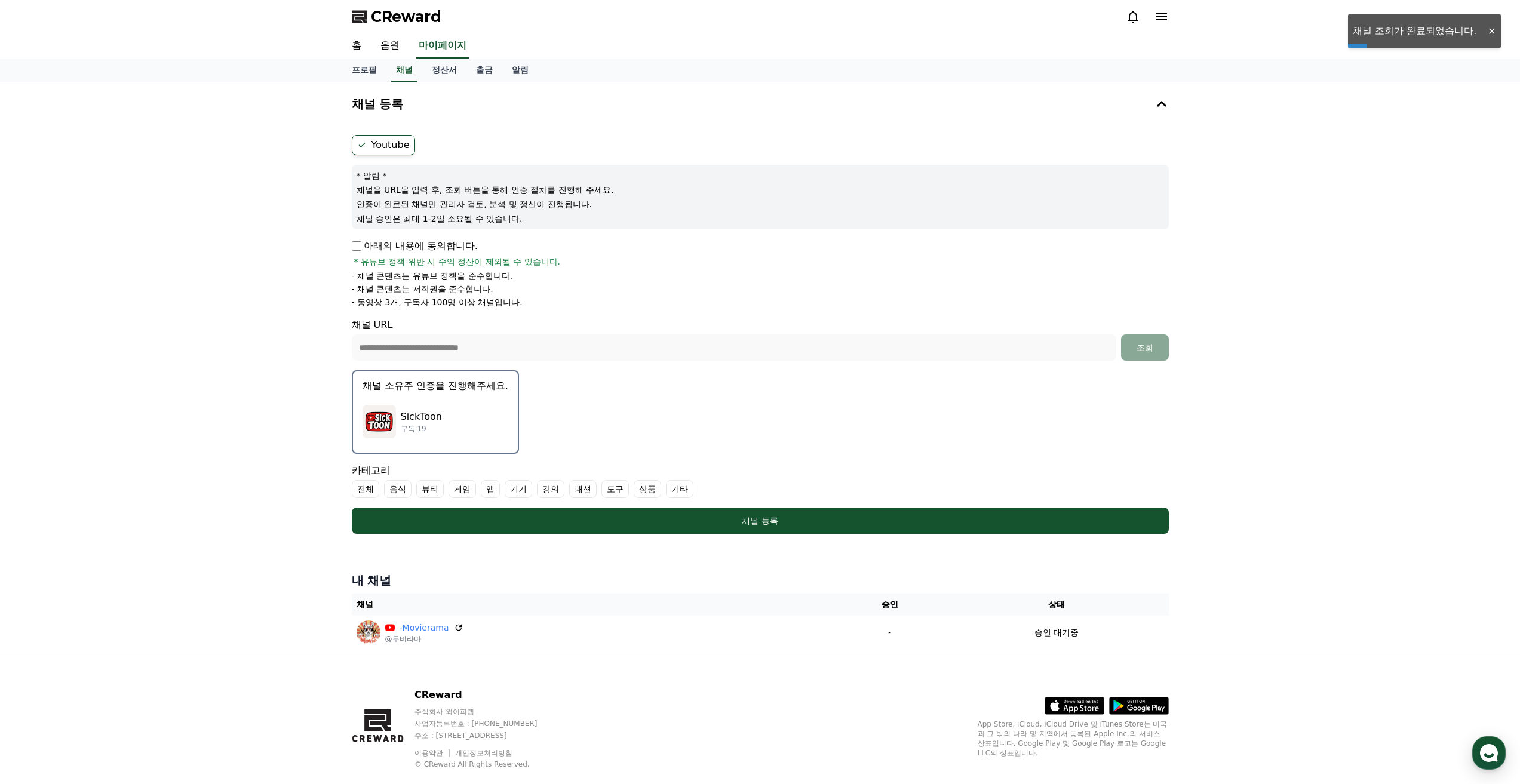
click at [684, 490] on label "기타" at bounding box center [679, 489] width 28 height 18
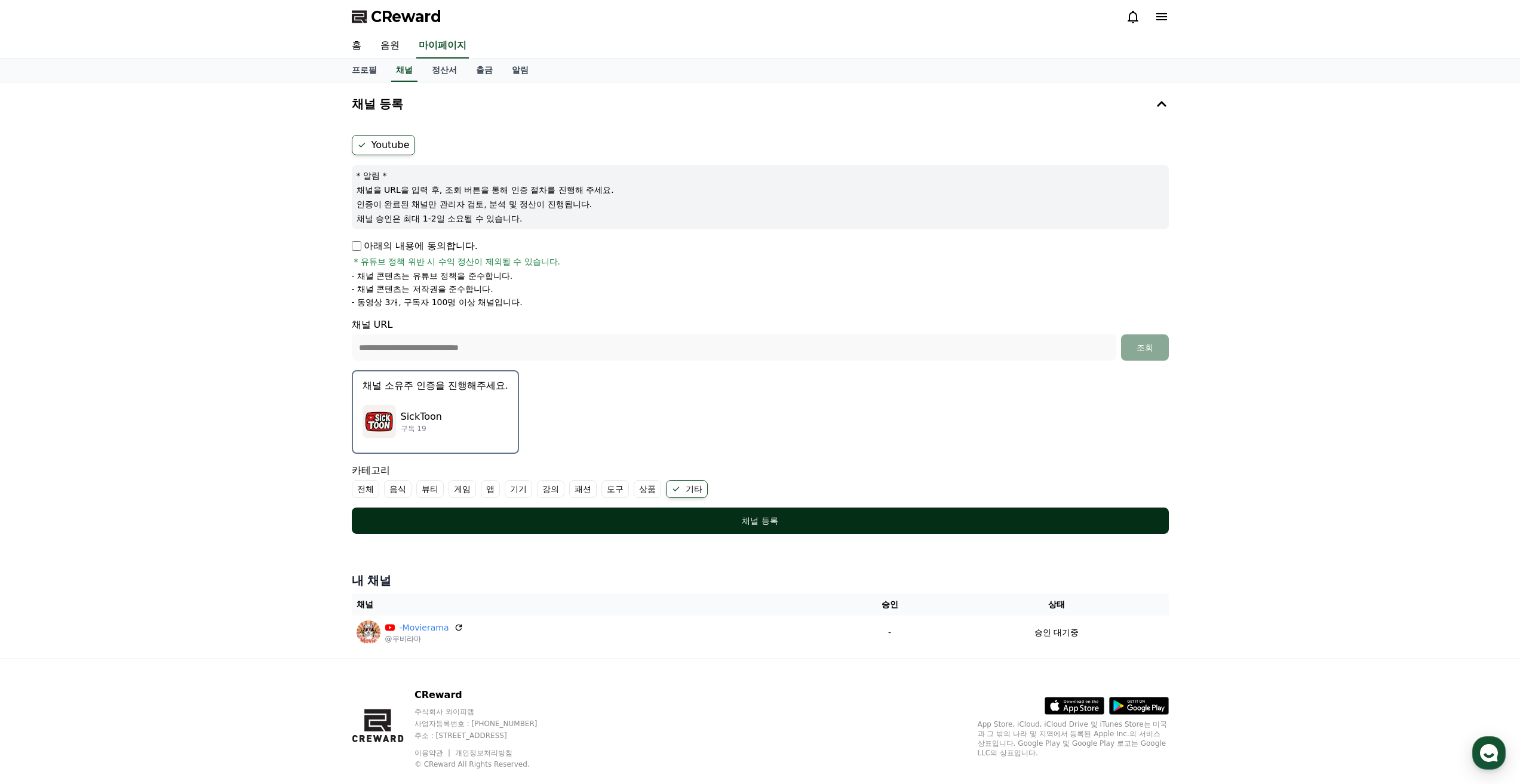
click at [710, 515] on div "채널 등록" at bounding box center [760, 520] width 769 height 12
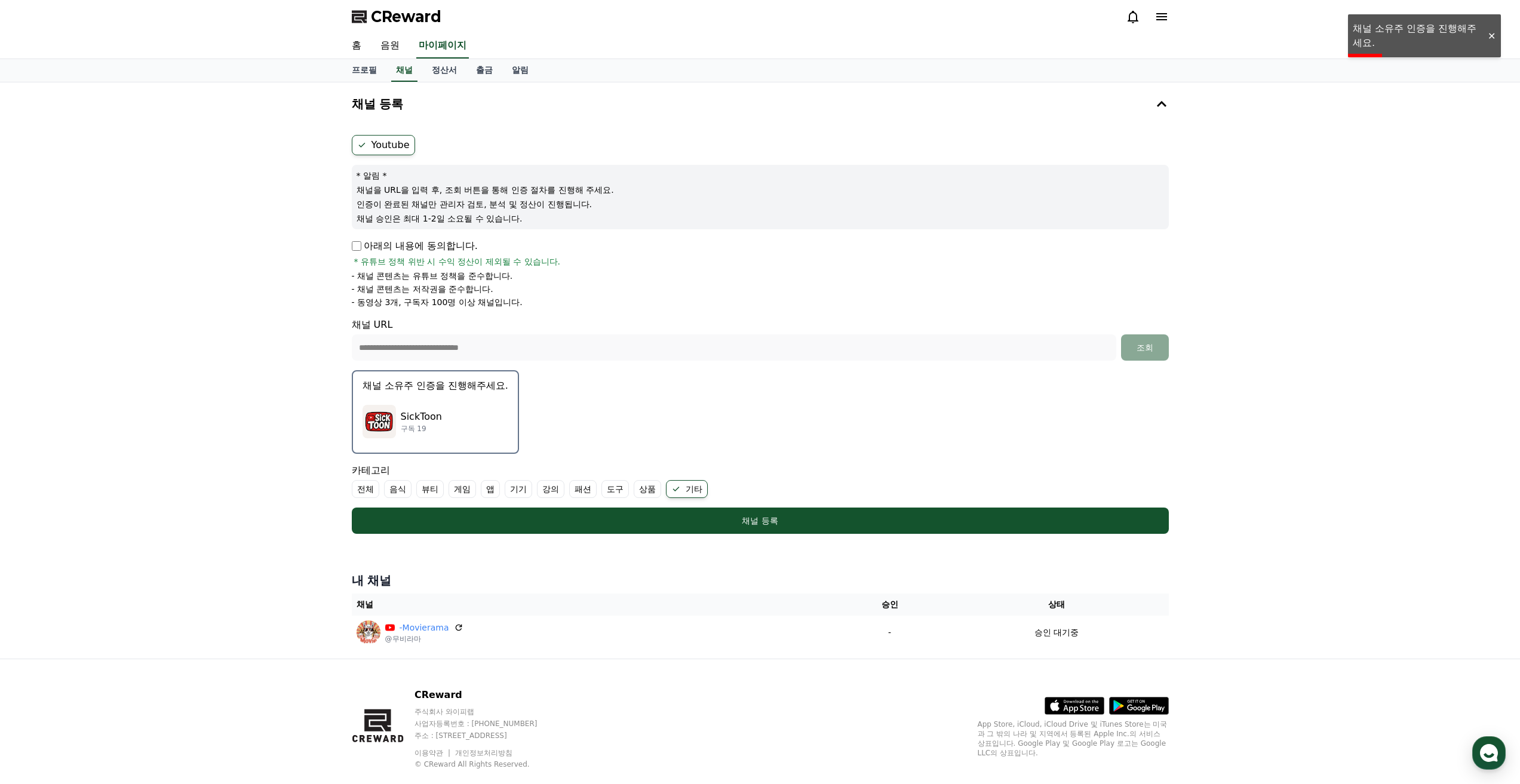
click at [407, 403] on div "SickToon 구독 19" at bounding box center [435, 421] width 146 height 47
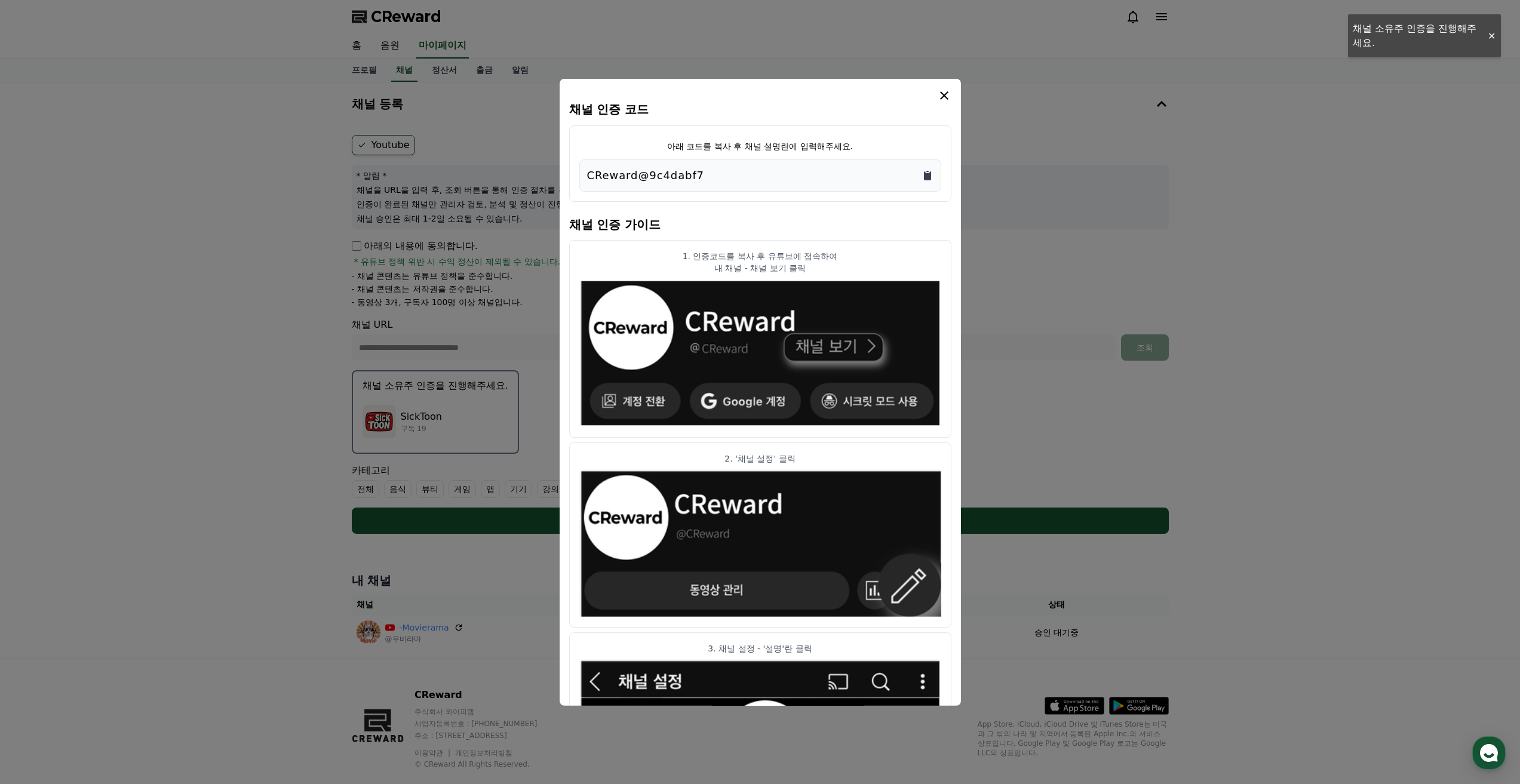
click at [929, 173] on icon "Copy to clipboard" at bounding box center [927, 175] width 7 height 9
click at [944, 100] on icon "modal" at bounding box center [944, 95] width 14 height 14
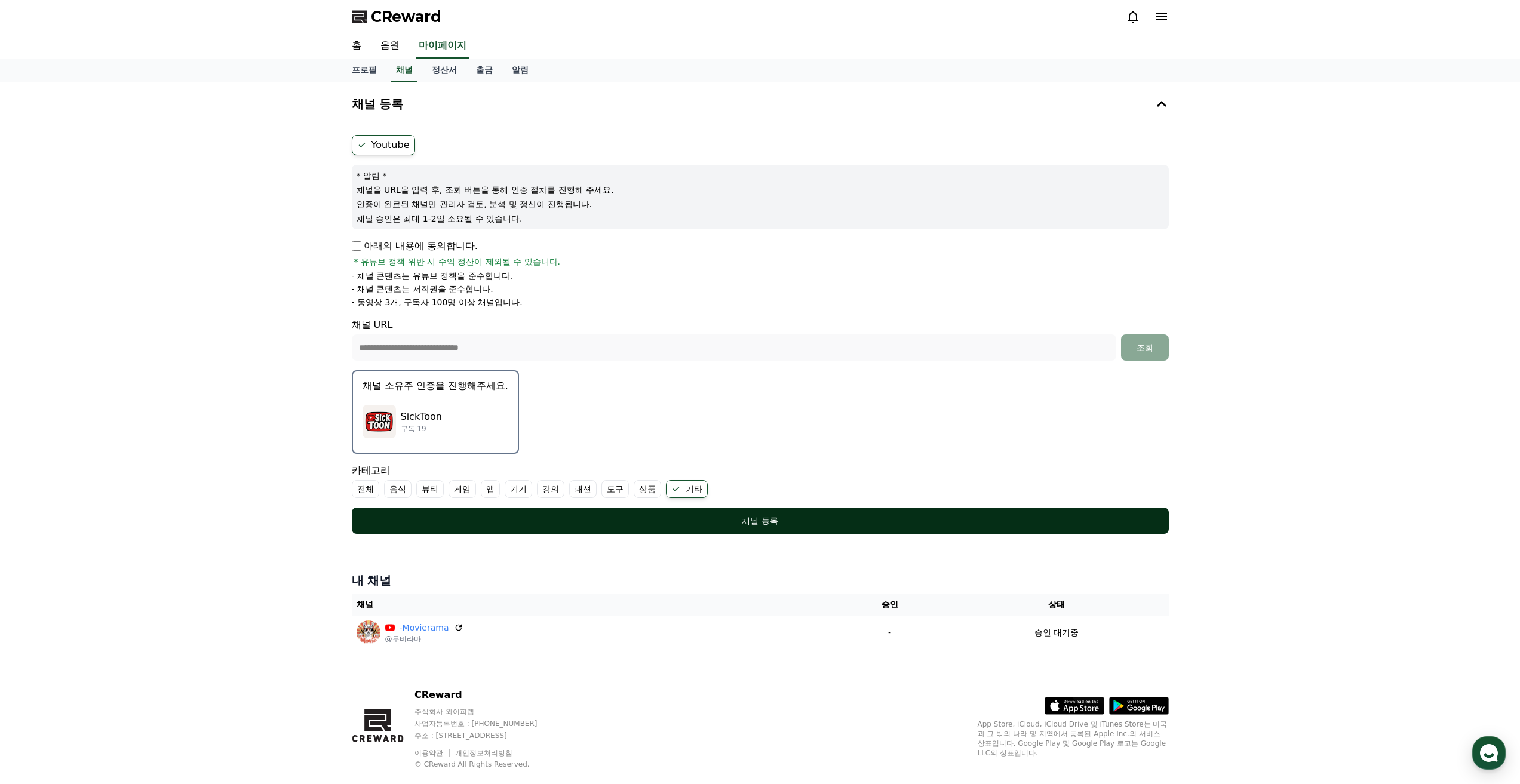
click at [764, 526] on button "채널 등록" at bounding box center [760, 520] width 817 height 26
